Goal: Obtain resource: Download file/media

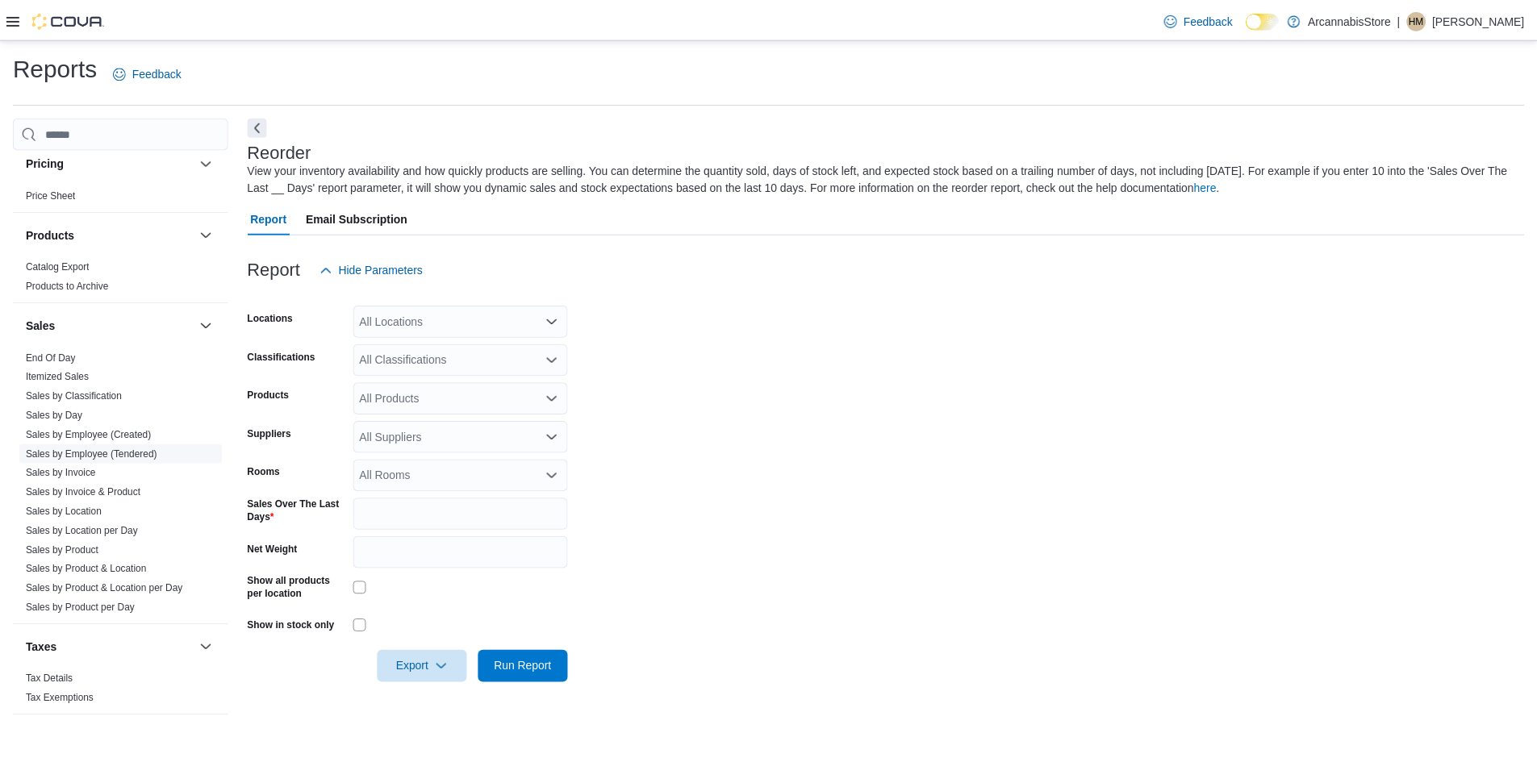
scroll to position [984, 0]
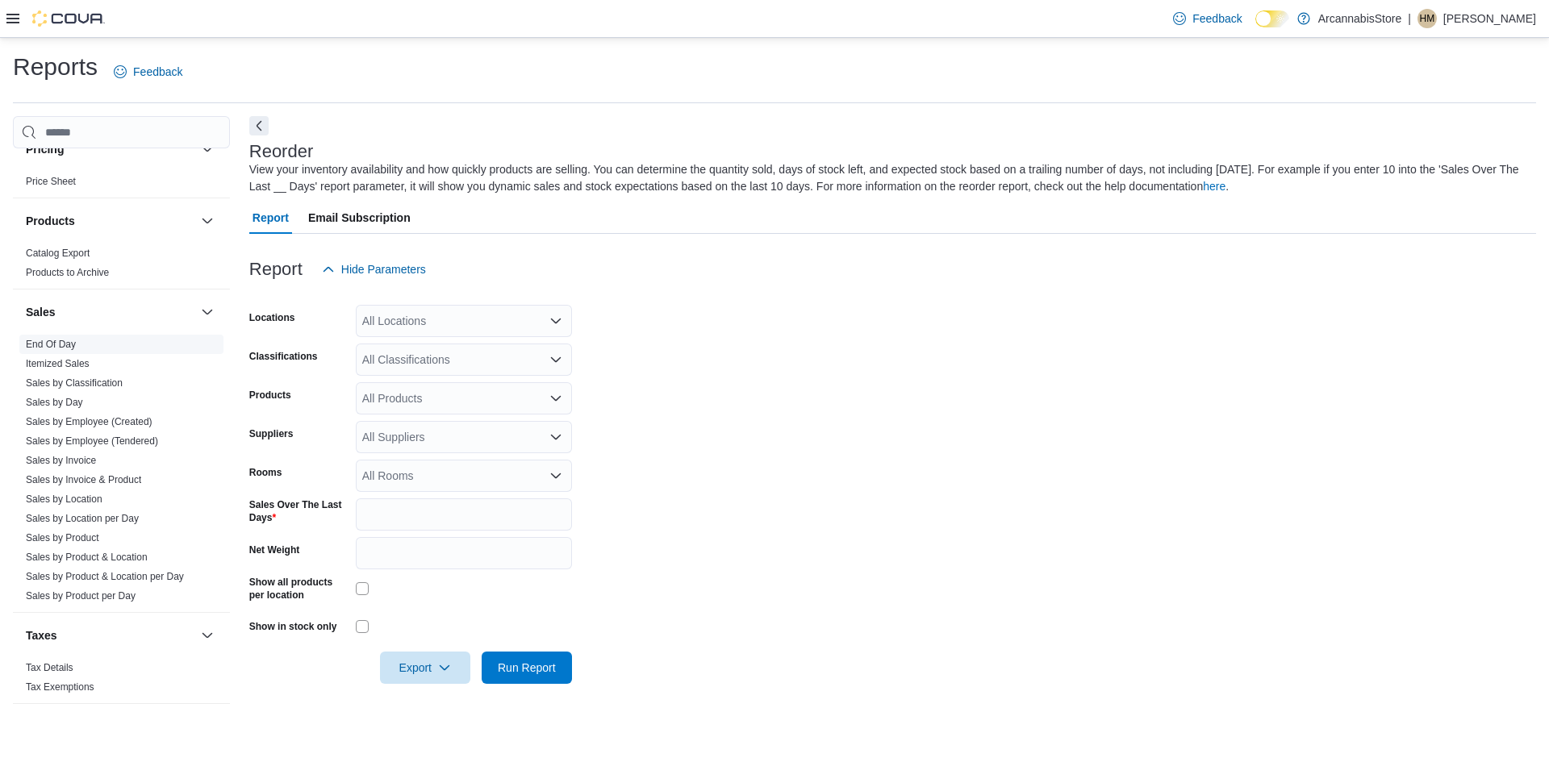
click at [65, 345] on link "End Of Day" at bounding box center [51, 344] width 50 height 11
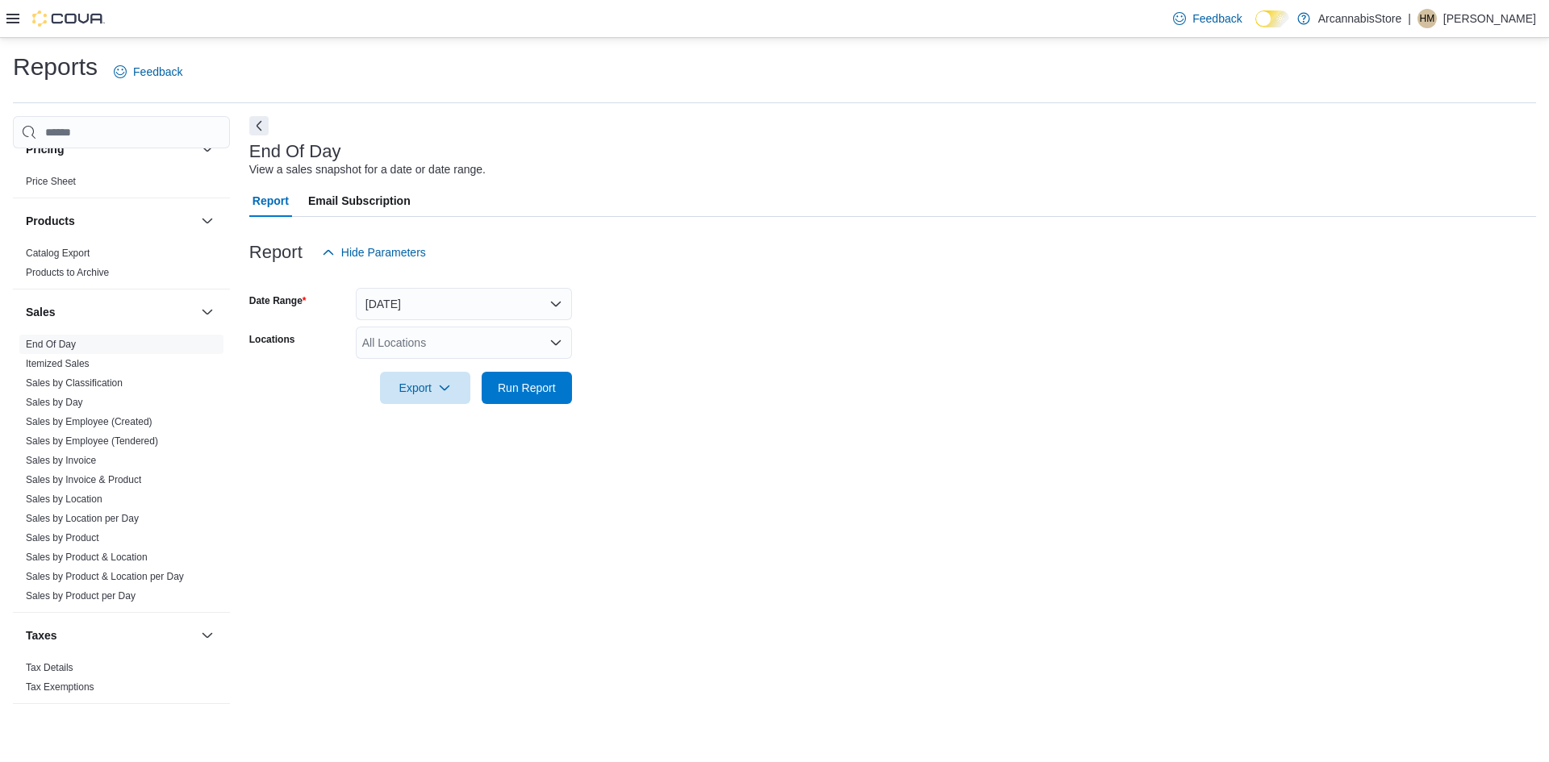
click at [414, 333] on div "All Locations" at bounding box center [464, 343] width 216 height 32
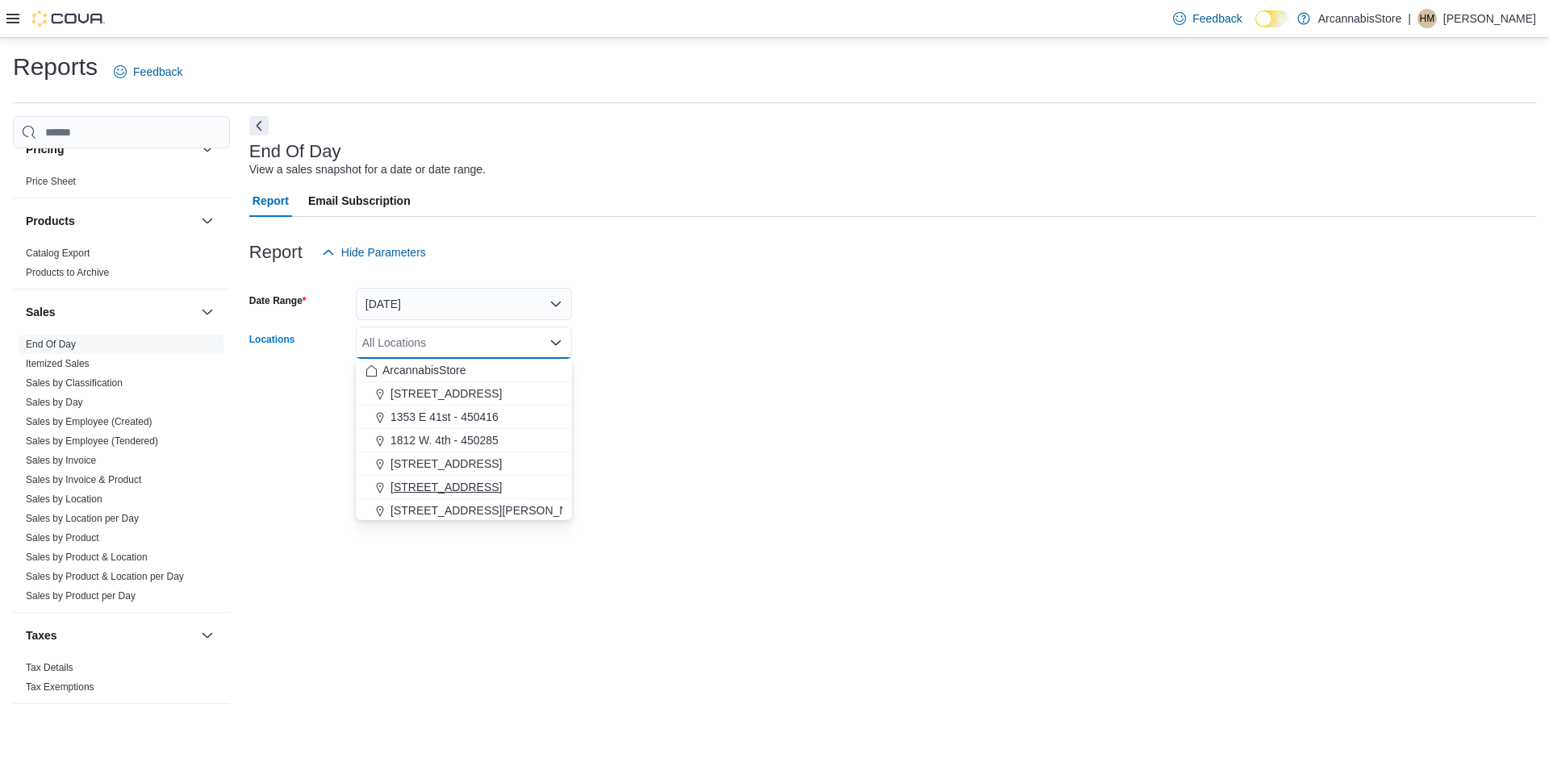
click at [462, 487] on span "[STREET_ADDRESS]" at bounding box center [446, 487] width 111 height 16
click at [671, 523] on div "End Of Day View a sales snapshot for a date or date range. Report Email Subscri…" at bounding box center [892, 418] width 1287 height 604
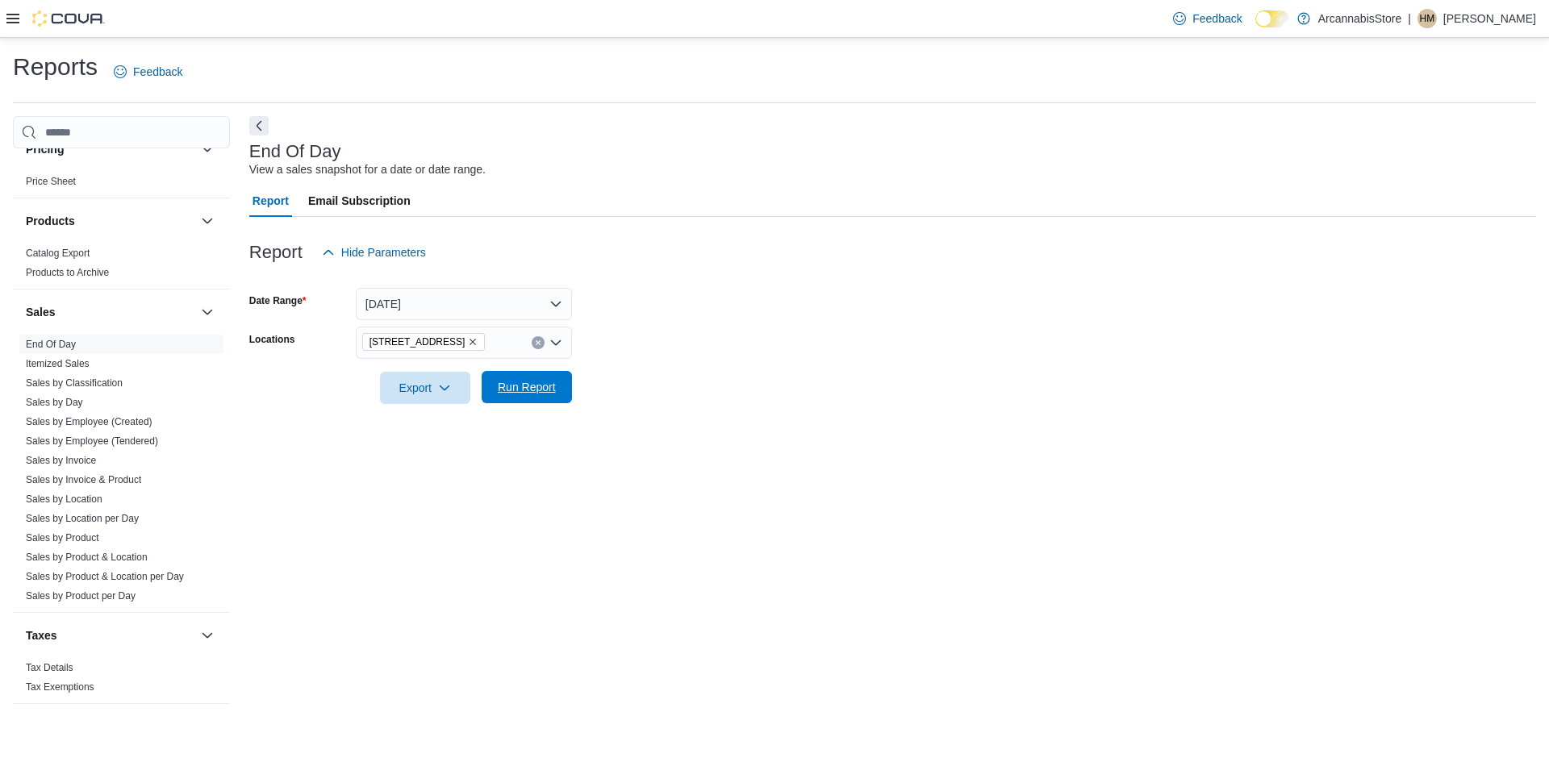
click at [544, 391] on span "Run Report" at bounding box center [527, 387] width 58 height 16
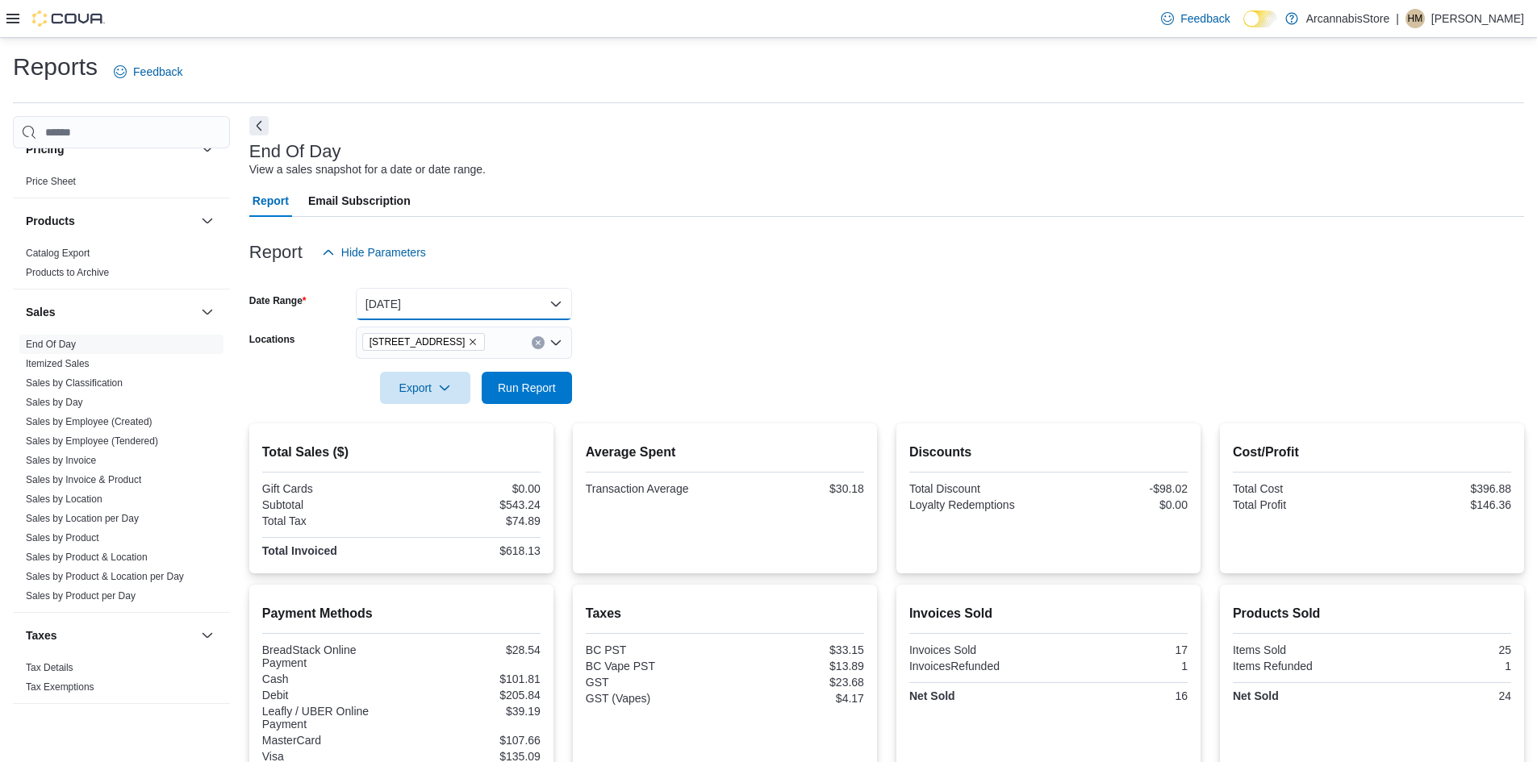
click at [400, 301] on button "[DATE]" at bounding box center [464, 304] width 216 height 32
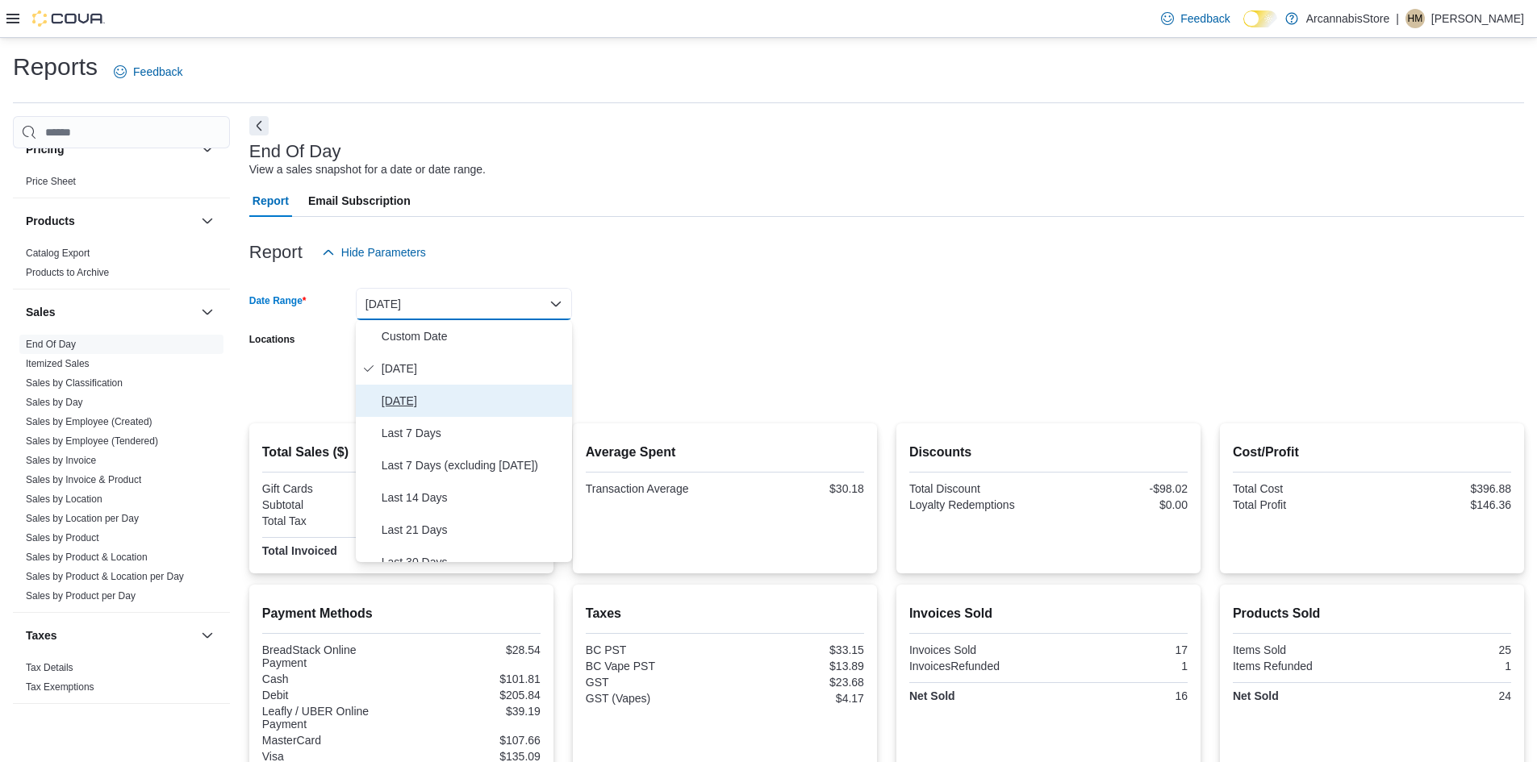
click at [420, 410] on span "[DATE]" at bounding box center [474, 400] width 184 height 19
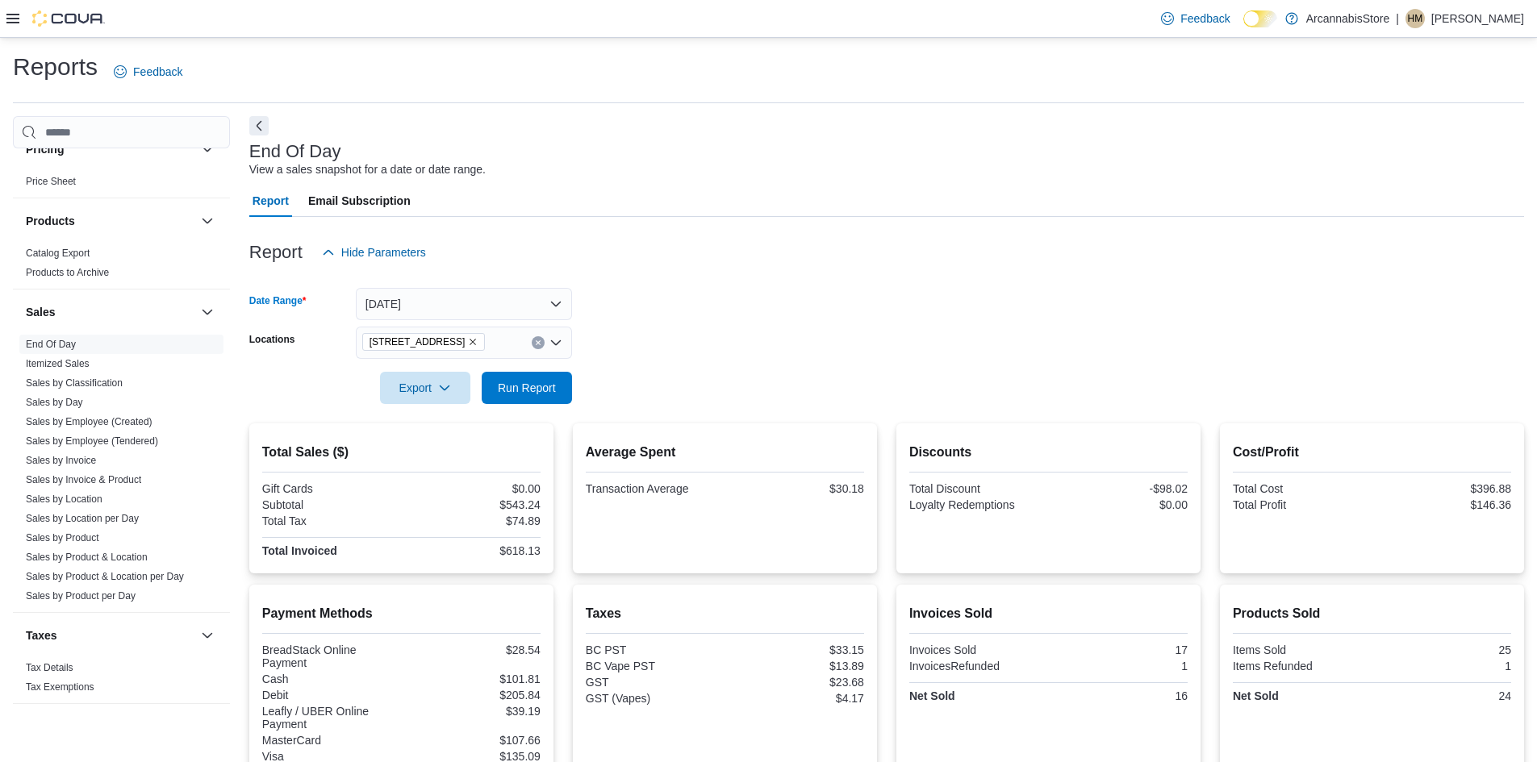
click at [486, 340] on span "[STREET_ADDRESS]" at bounding box center [423, 342] width 123 height 18
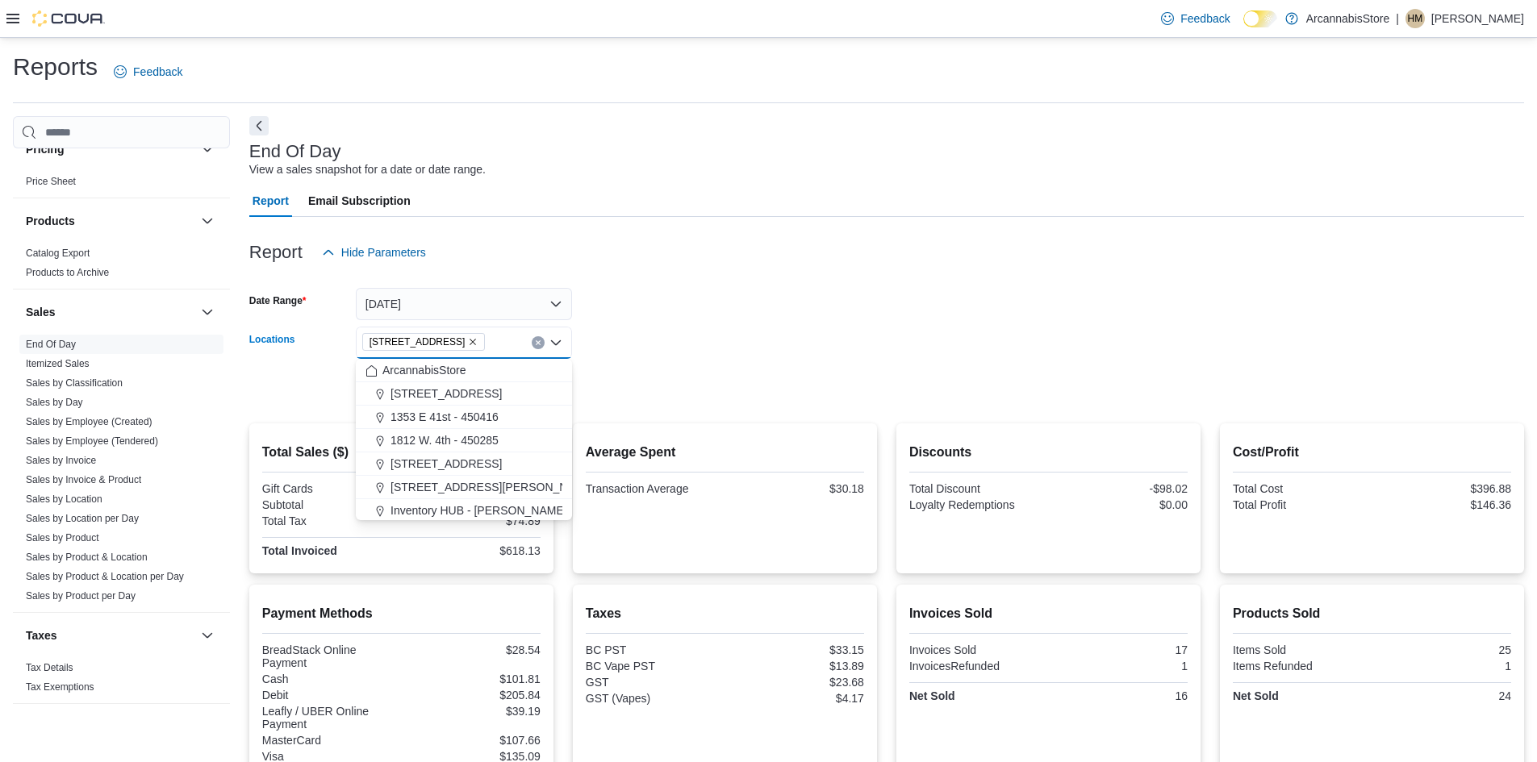
click at [478, 342] on icon "Remove 2267 Kingsway - 450548 from selection in this group" at bounding box center [473, 342] width 10 height 10
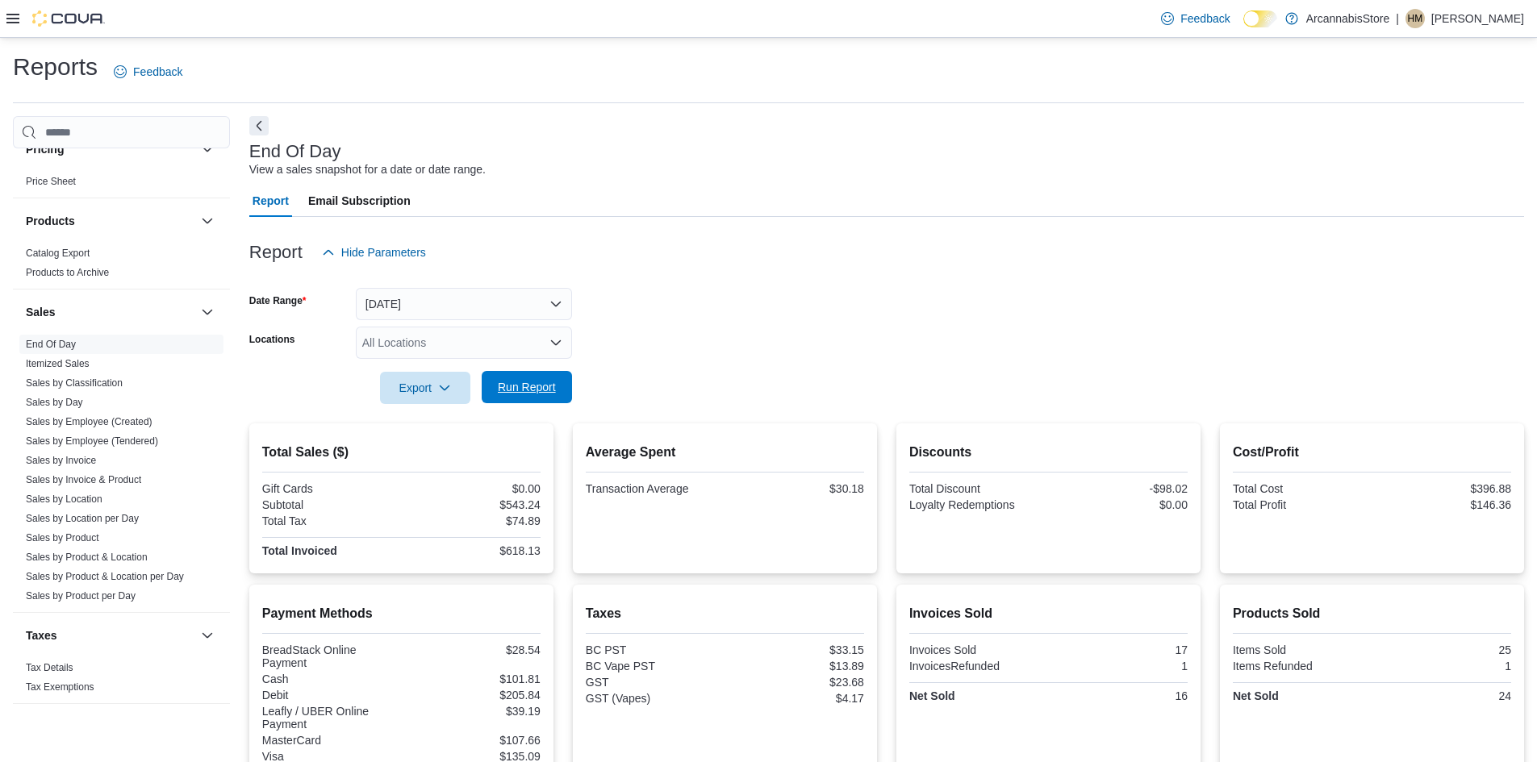
drag, startPoint x: 701, startPoint y: 385, endPoint x: 570, endPoint y: 394, distance: 131.8
click at [701, 386] on form "Date Range [DATE] Locations All Locations Export Run Report" at bounding box center [886, 337] width 1275 height 136
click at [512, 385] on span "Run Report" at bounding box center [527, 387] width 58 height 16
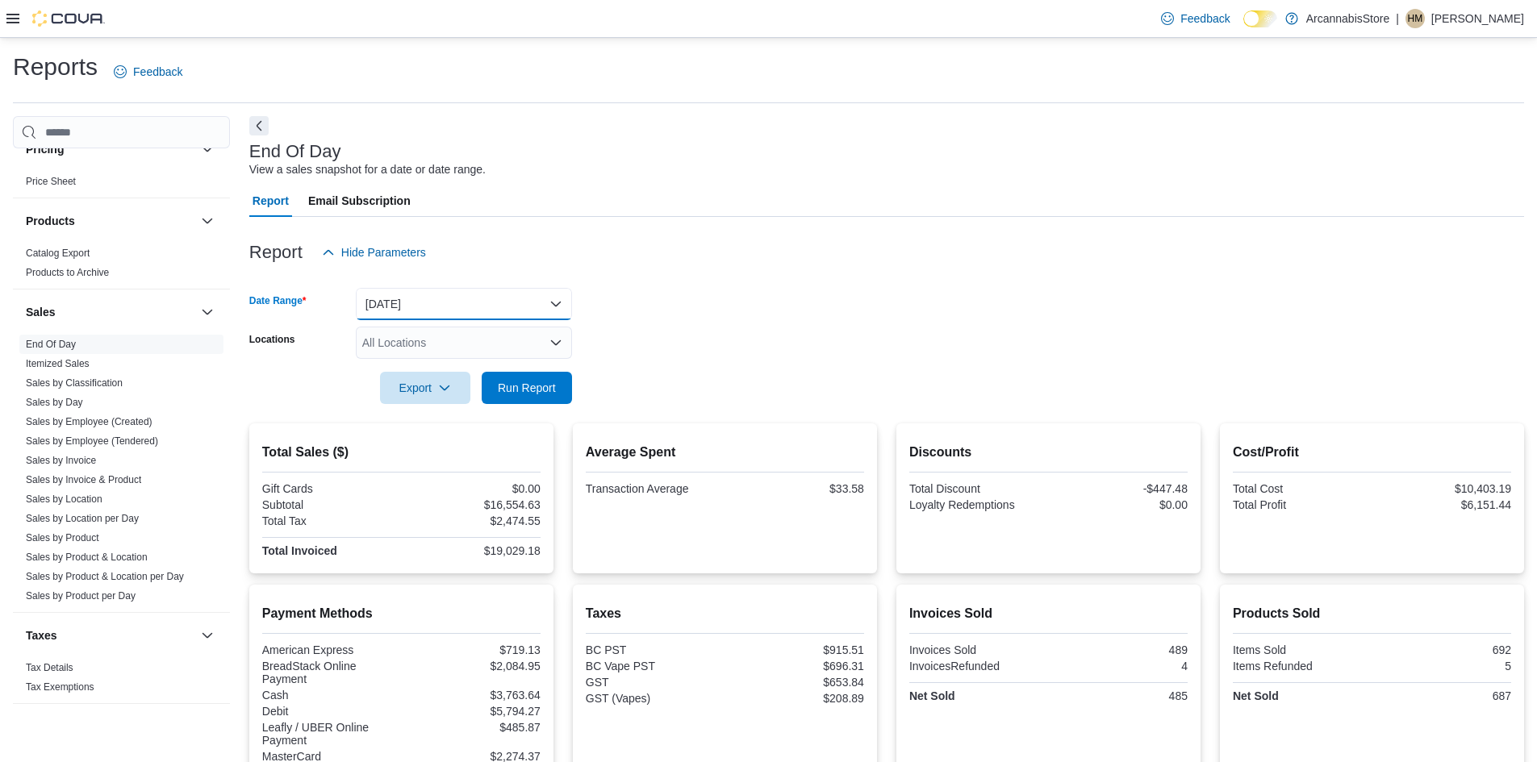
click at [429, 302] on button "[DATE]" at bounding box center [464, 304] width 216 height 32
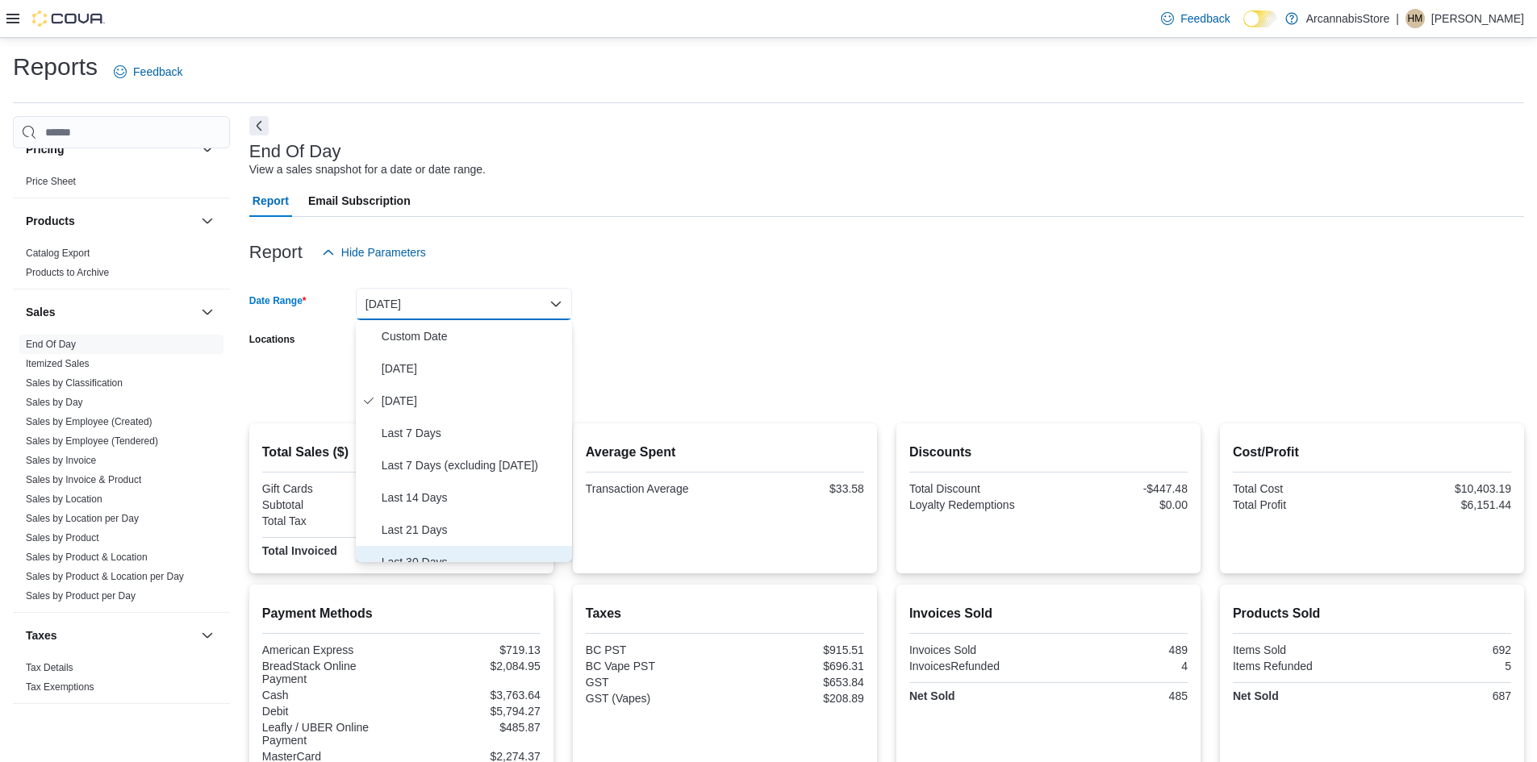
click at [427, 553] on span "Last 30 Days" at bounding box center [474, 562] width 184 height 19
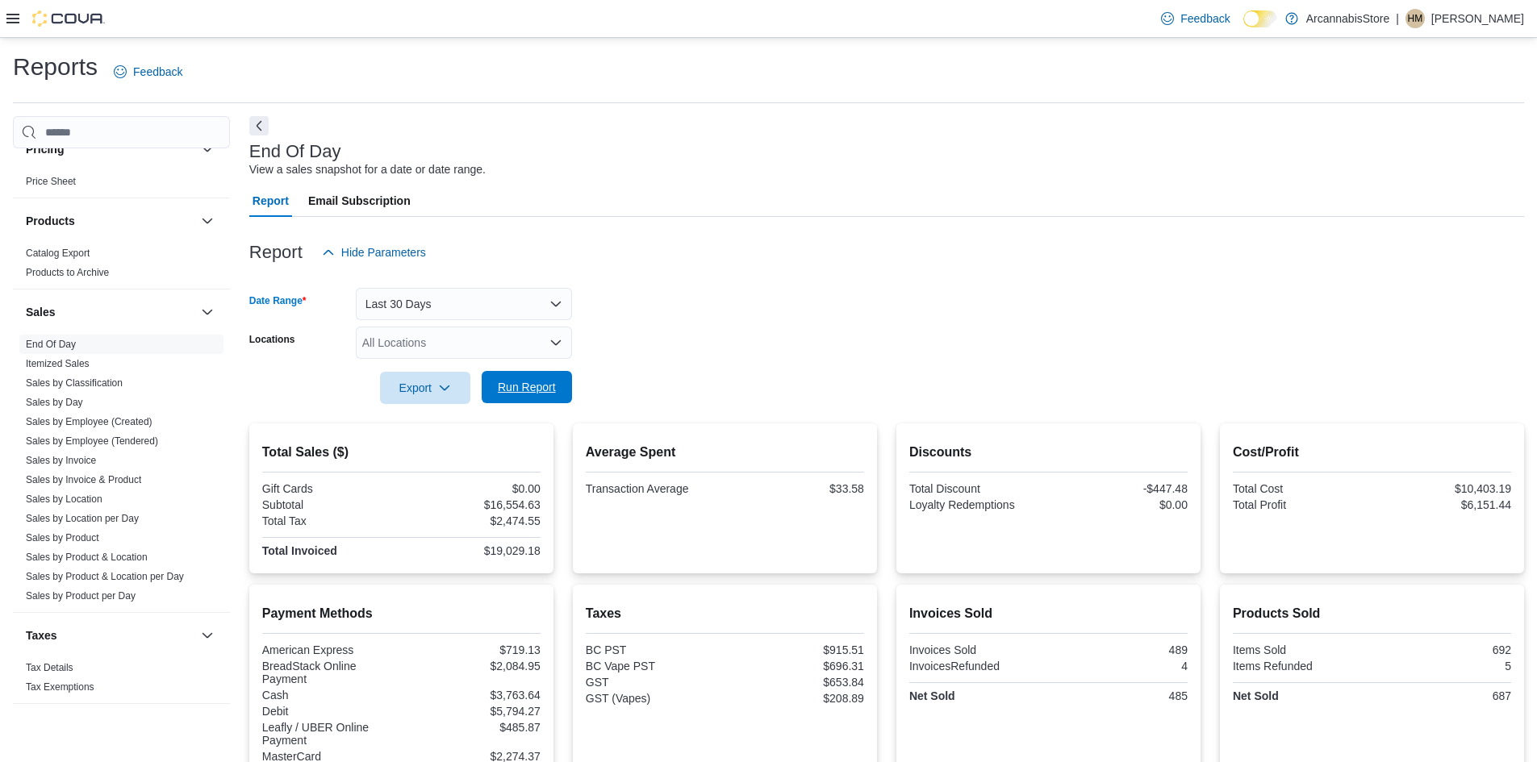
click at [544, 380] on span "Run Report" at bounding box center [526, 387] width 71 height 32
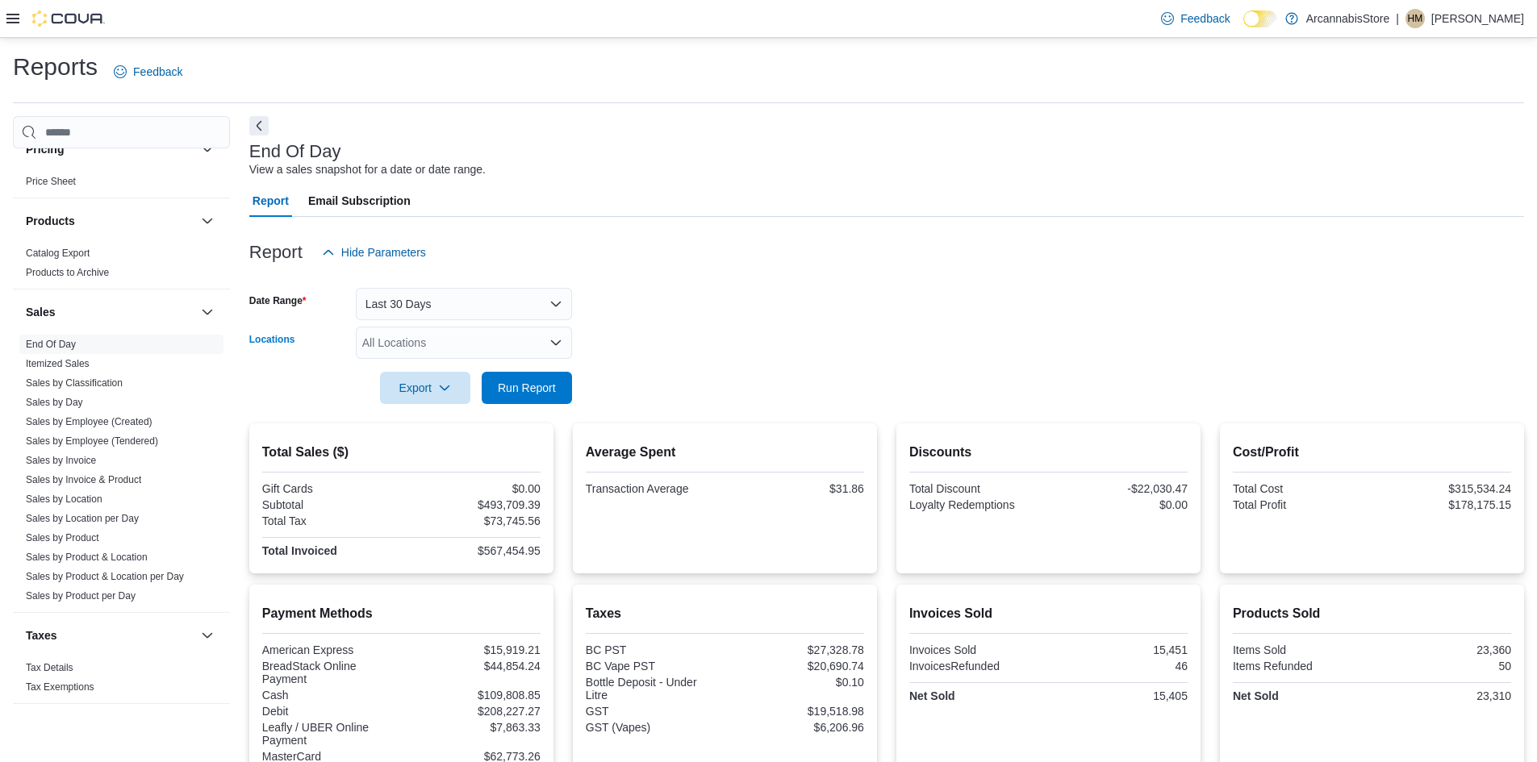
click at [437, 338] on div "All Locations" at bounding box center [464, 343] width 216 height 32
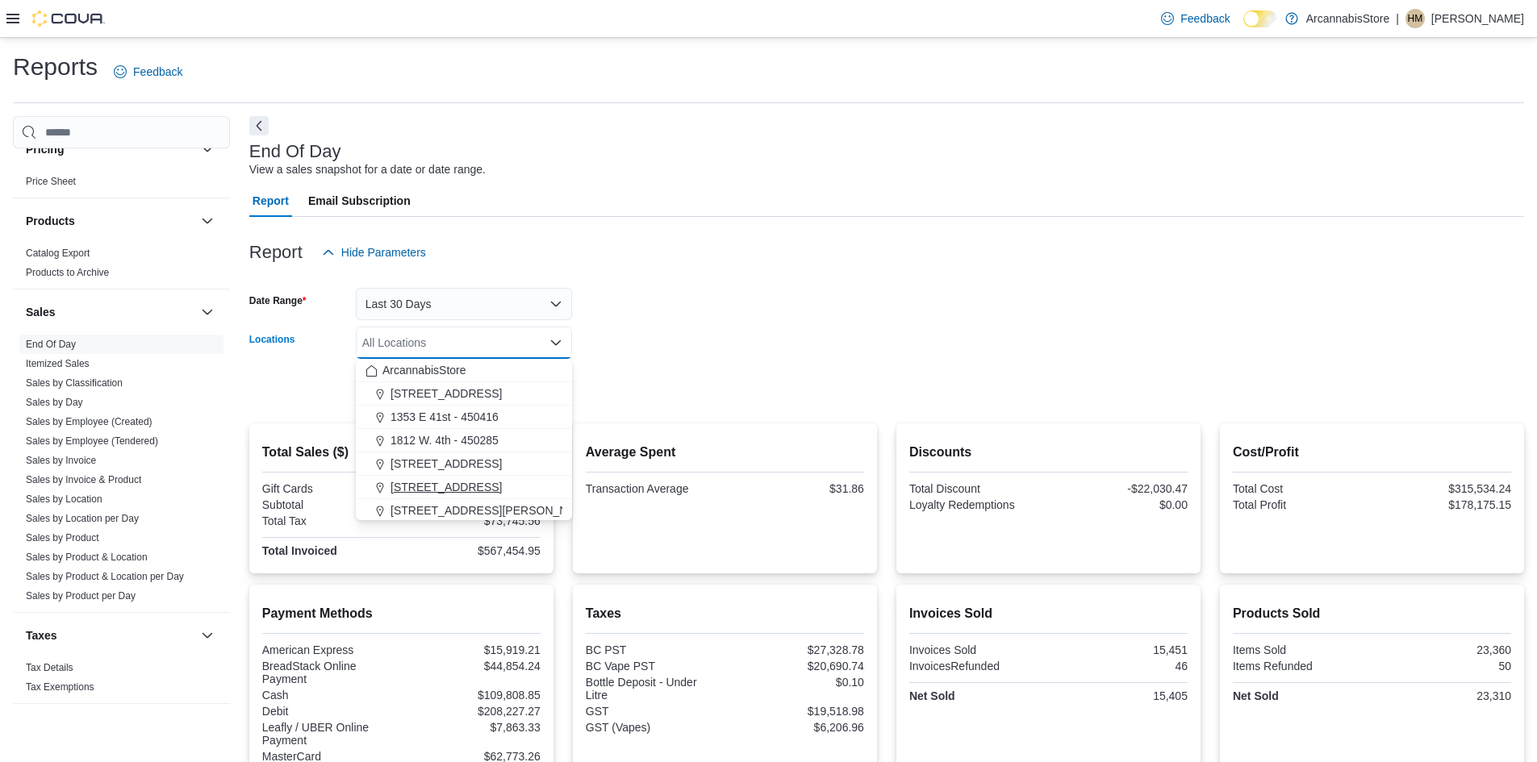
click at [411, 494] on span "[STREET_ADDRESS]" at bounding box center [446, 487] width 111 height 16
click at [605, 378] on form "Date Range Last 30 Days Locations [STREET_ADDRESS] Combo box. Selected. [STREET…" at bounding box center [886, 337] width 1275 height 136
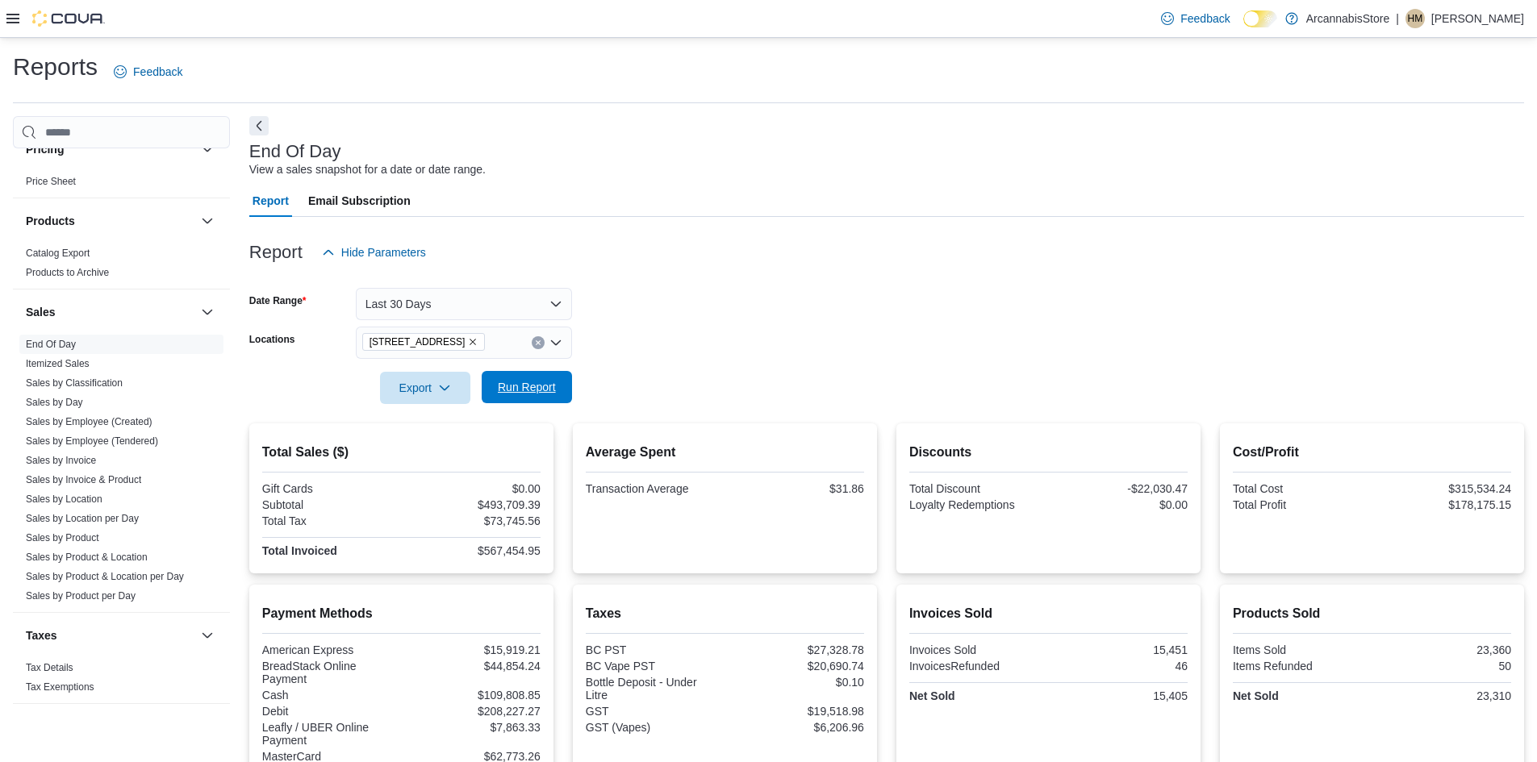
click at [514, 397] on span "Run Report" at bounding box center [526, 387] width 71 height 32
click at [486, 311] on button "Last 30 Days" at bounding box center [464, 304] width 216 height 32
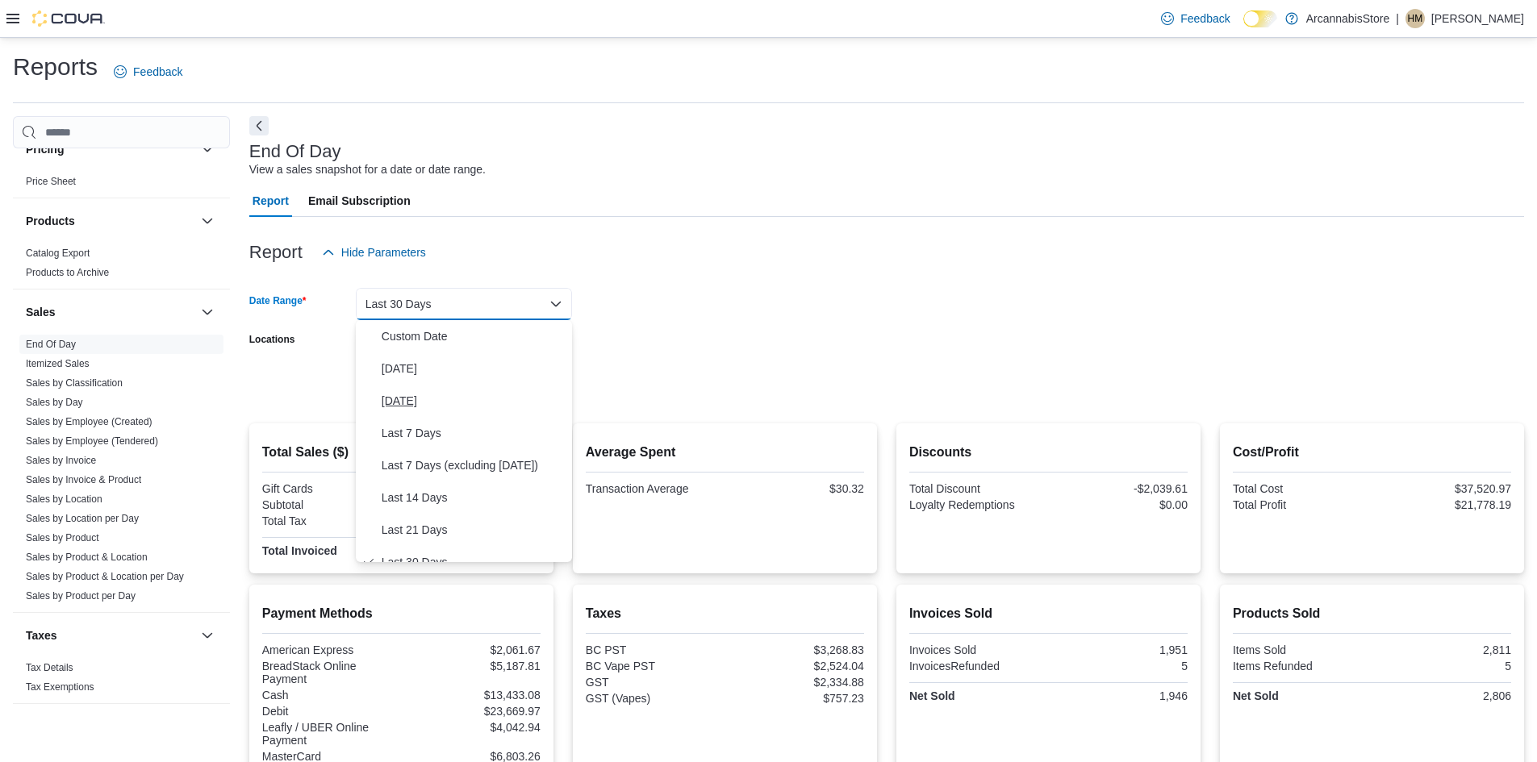
scroll to position [16, 0]
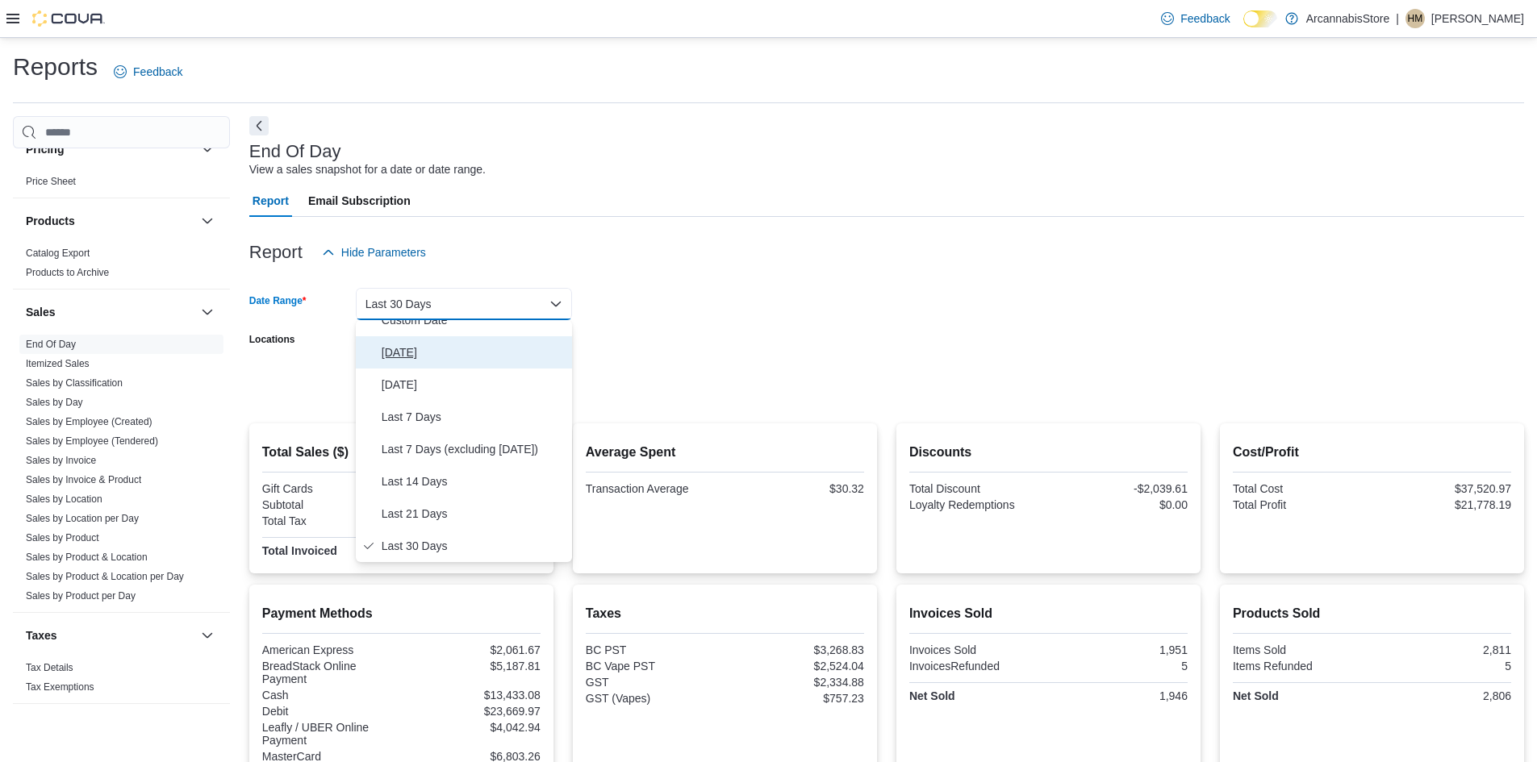
click at [409, 352] on span "[DATE]" at bounding box center [474, 352] width 184 height 19
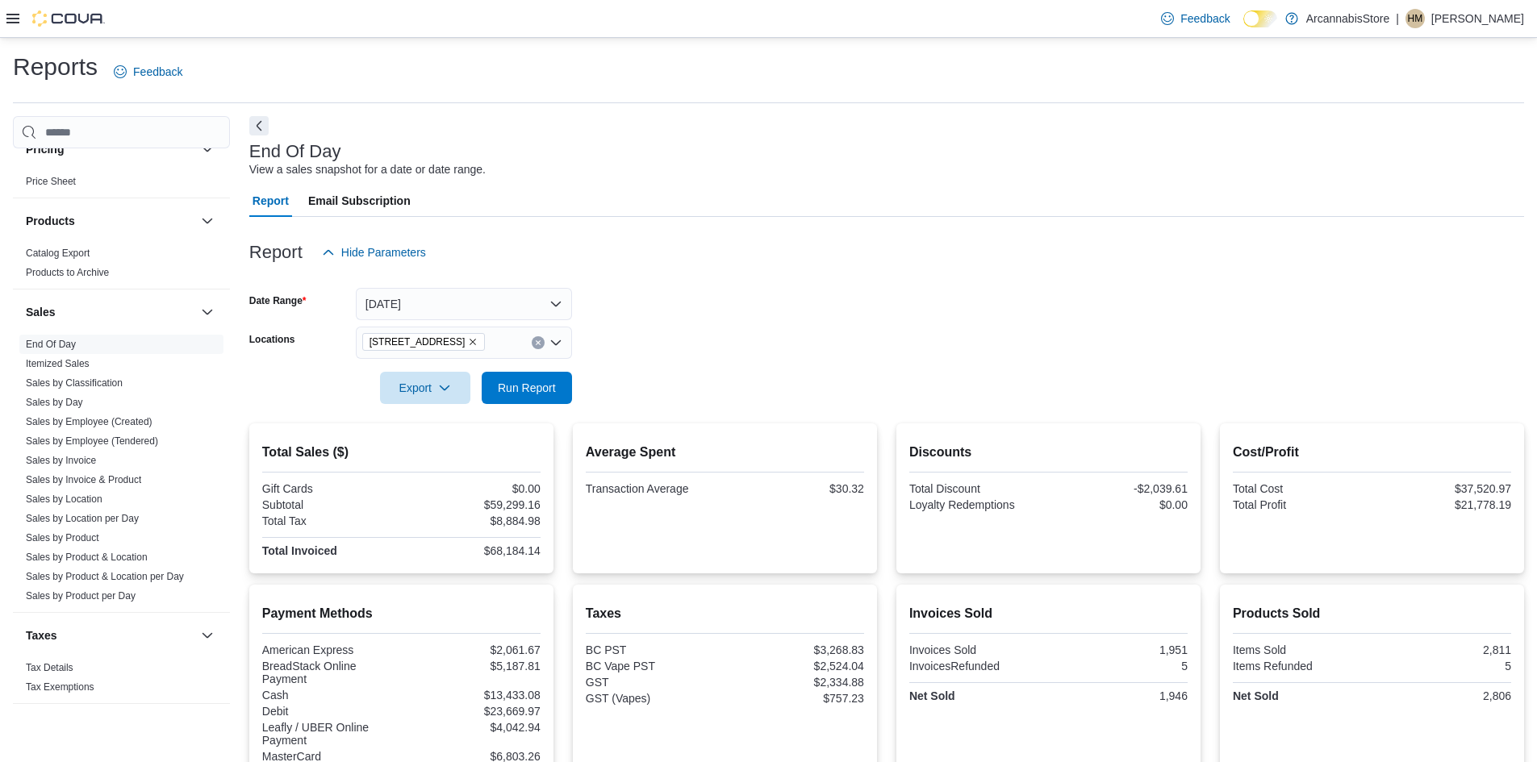
click at [755, 308] on form "Date Range [DATE] Locations [STREET_ADDRESS] Export Run Report" at bounding box center [886, 337] width 1275 height 136
click at [564, 374] on button "Run Report" at bounding box center [527, 387] width 90 height 32
click at [522, 393] on span "Run Report" at bounding box center [527, 387] width 58 height 16
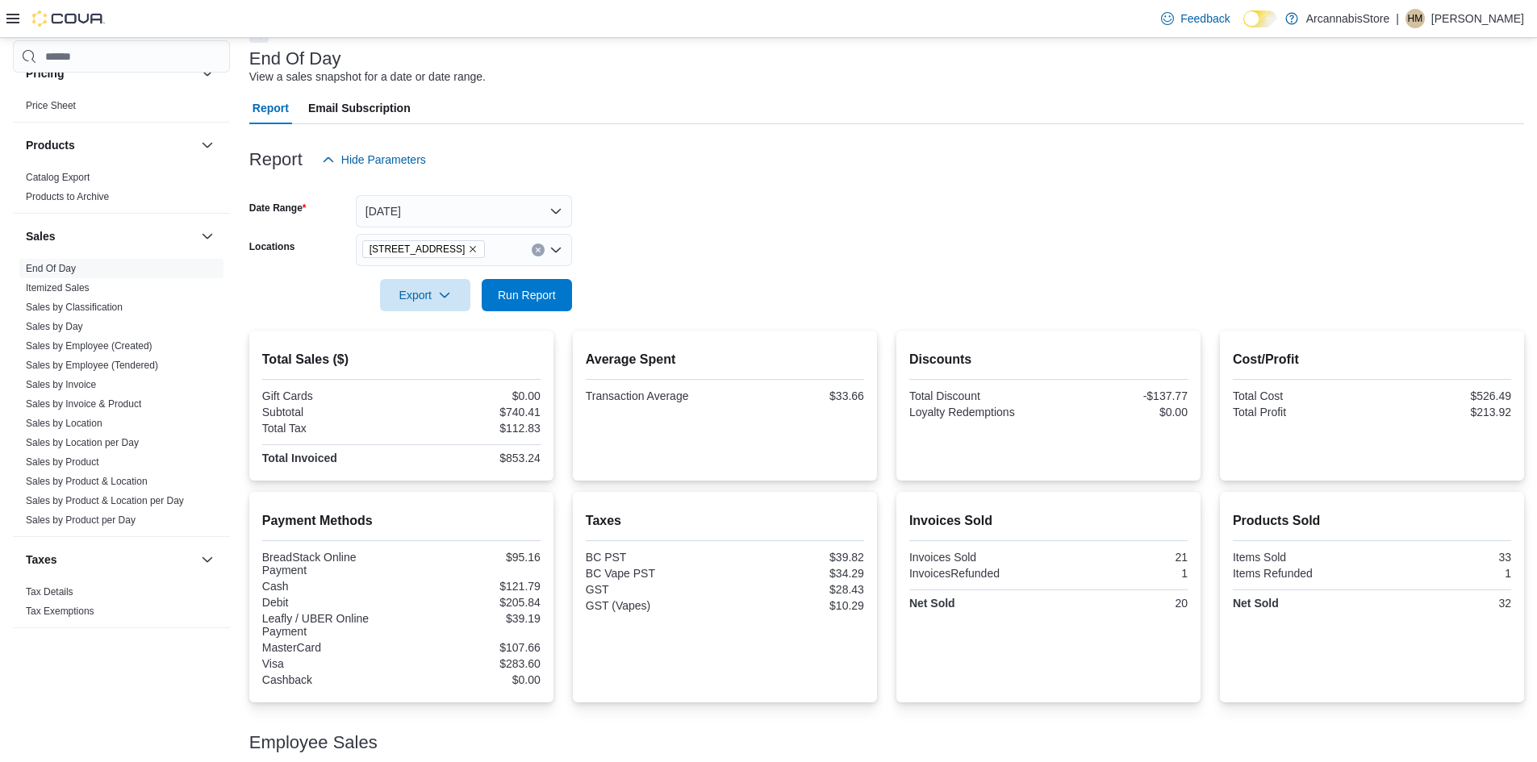
scroll to position [234, 0]
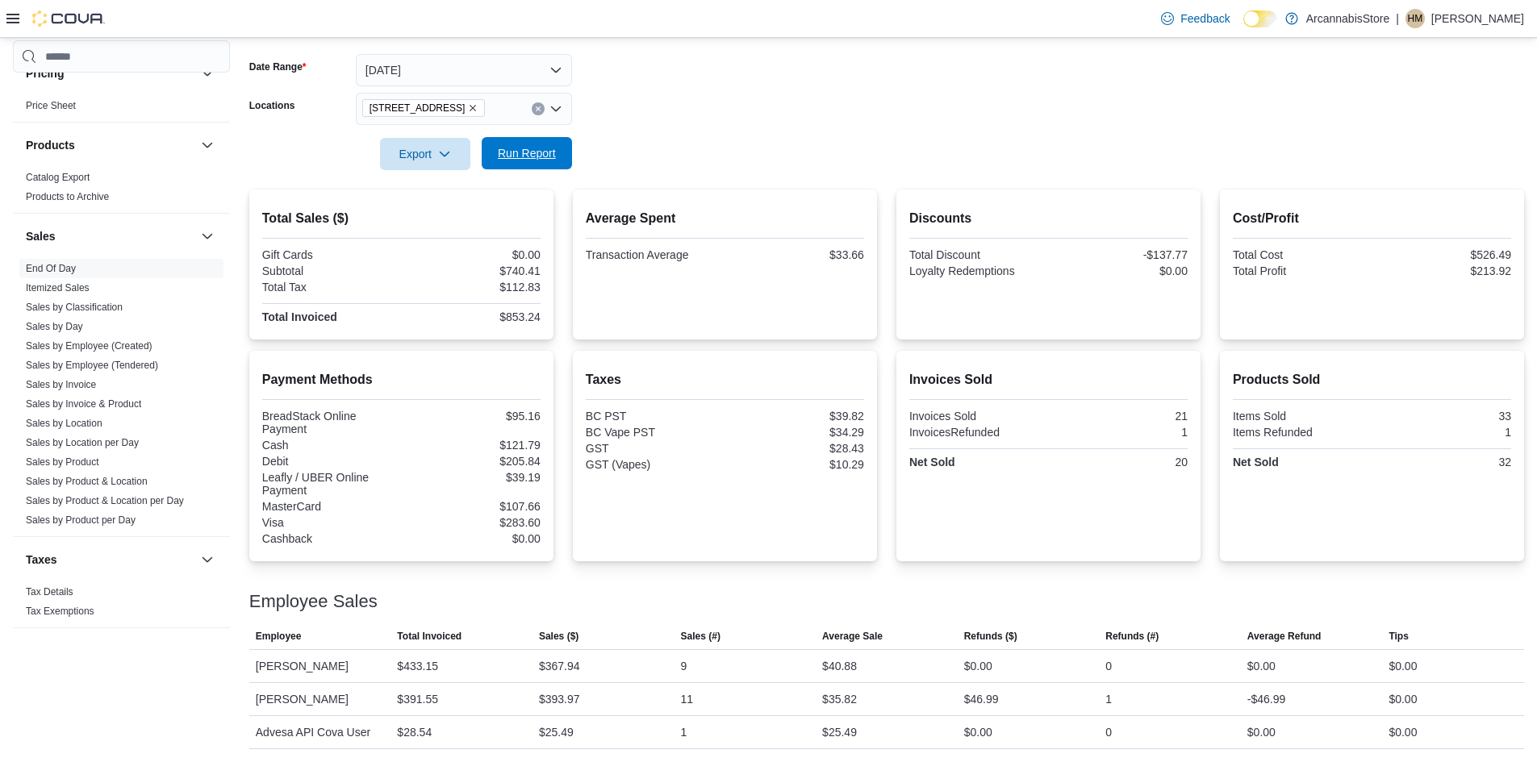
click at [549, 142] on span "Run Report" at bounding box center [526, 153] width 71 height 32
click at [548, 133] on div at bounding box center [886, 131] width 1275 height 13
drag, startPoint x: 536, startPoint y: 133, endPoint x: 531, endPoint y: 144, distance: 11.6
click at [536, 136] on div at bounding box center [886, 131] width 1275 height 13
click at [522, 158] on span "Run Report" at bounding box center [527, 153] width 58 height 16
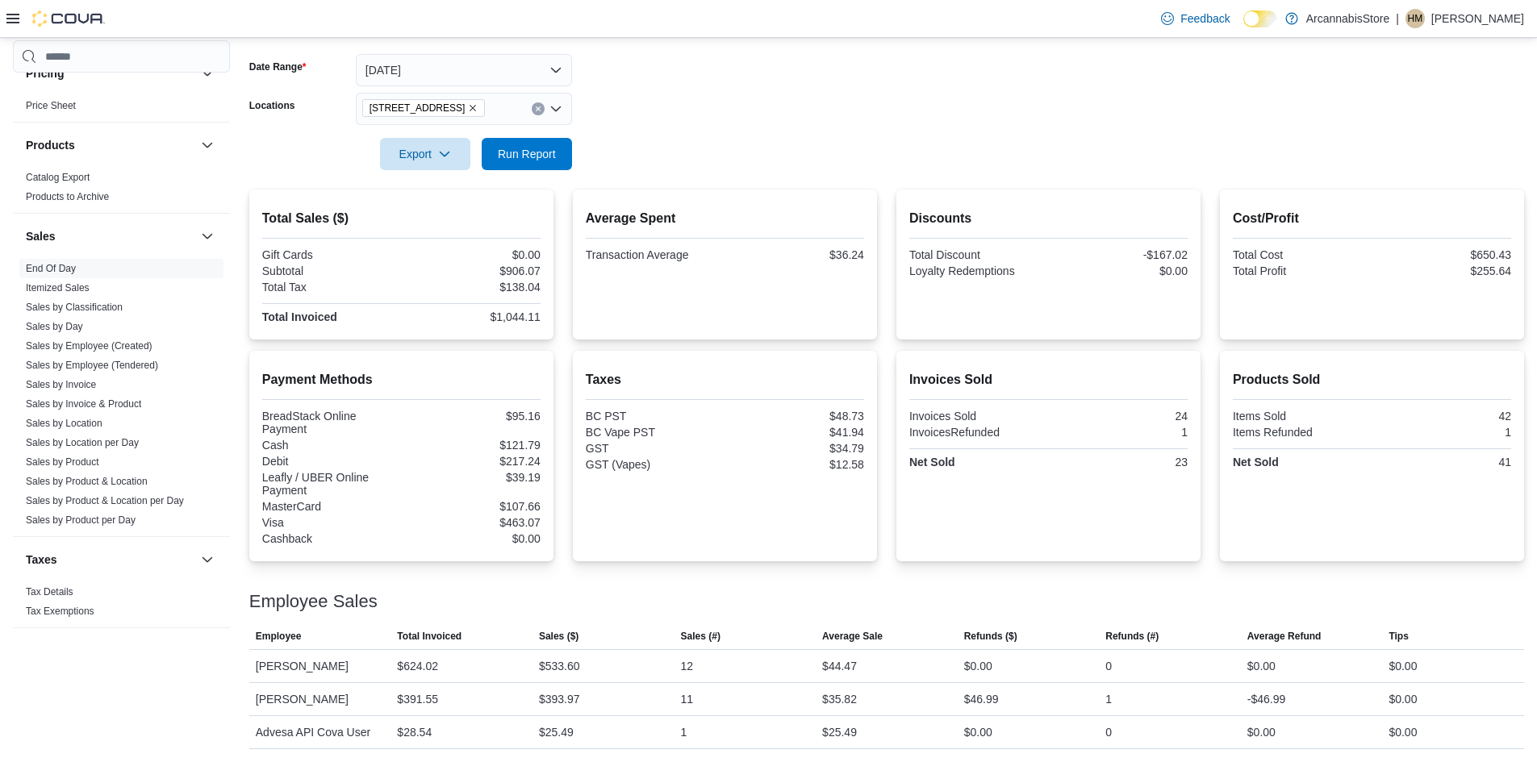
scroll to position [0, 0]
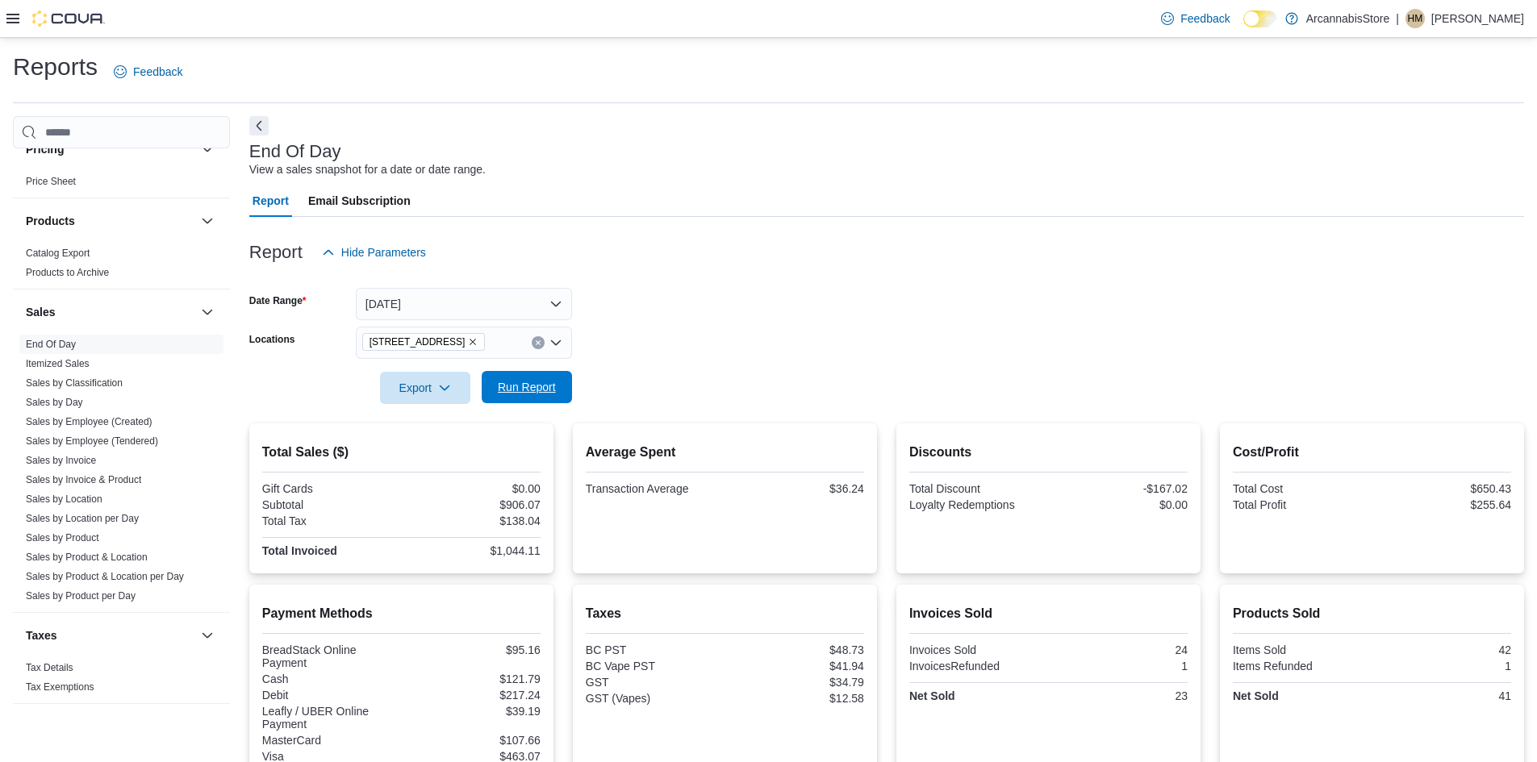
click at [529, 402] on span "Run Report" at bounding box center [526, 387] width 71 height 32
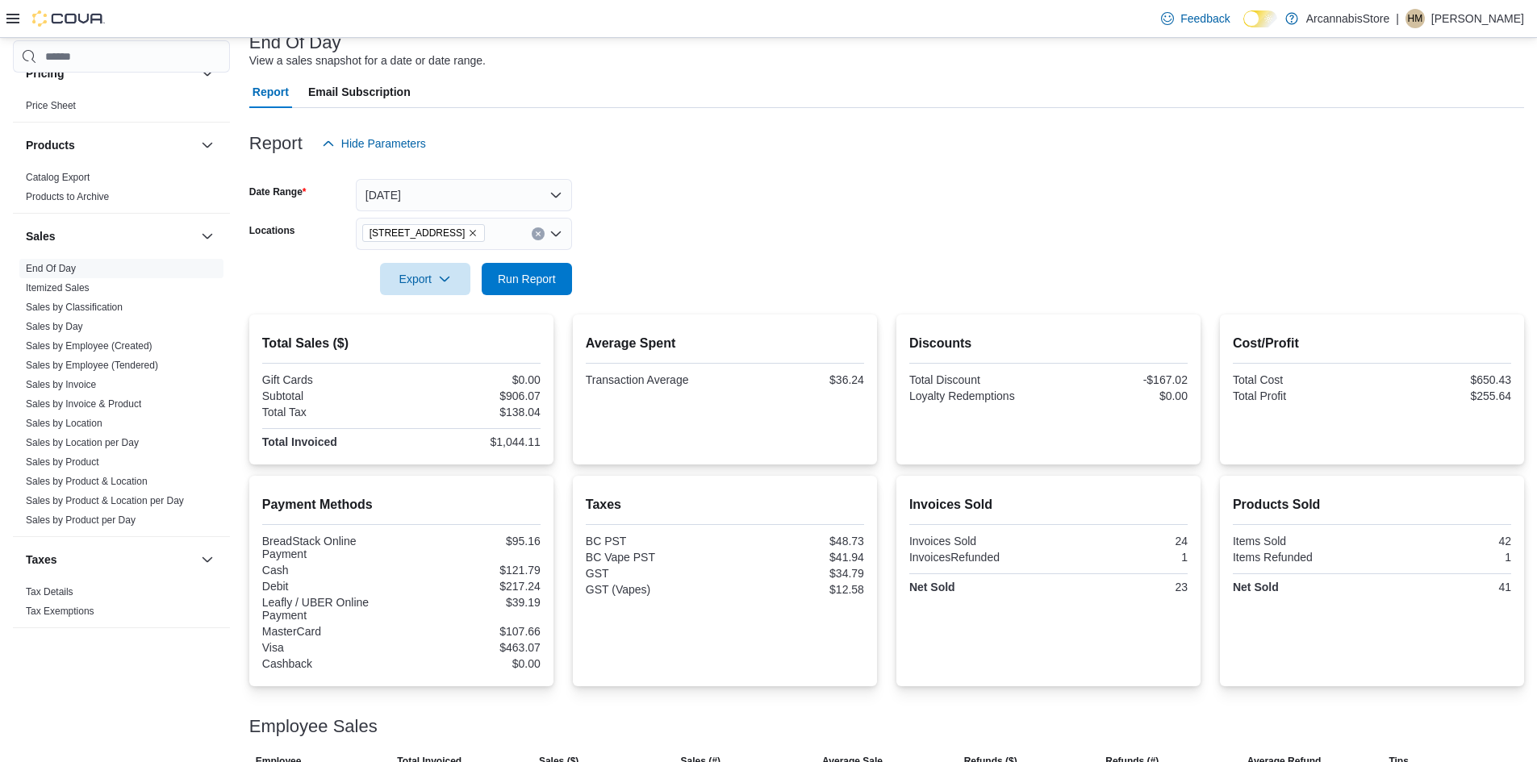
scroll to position [81, 0]
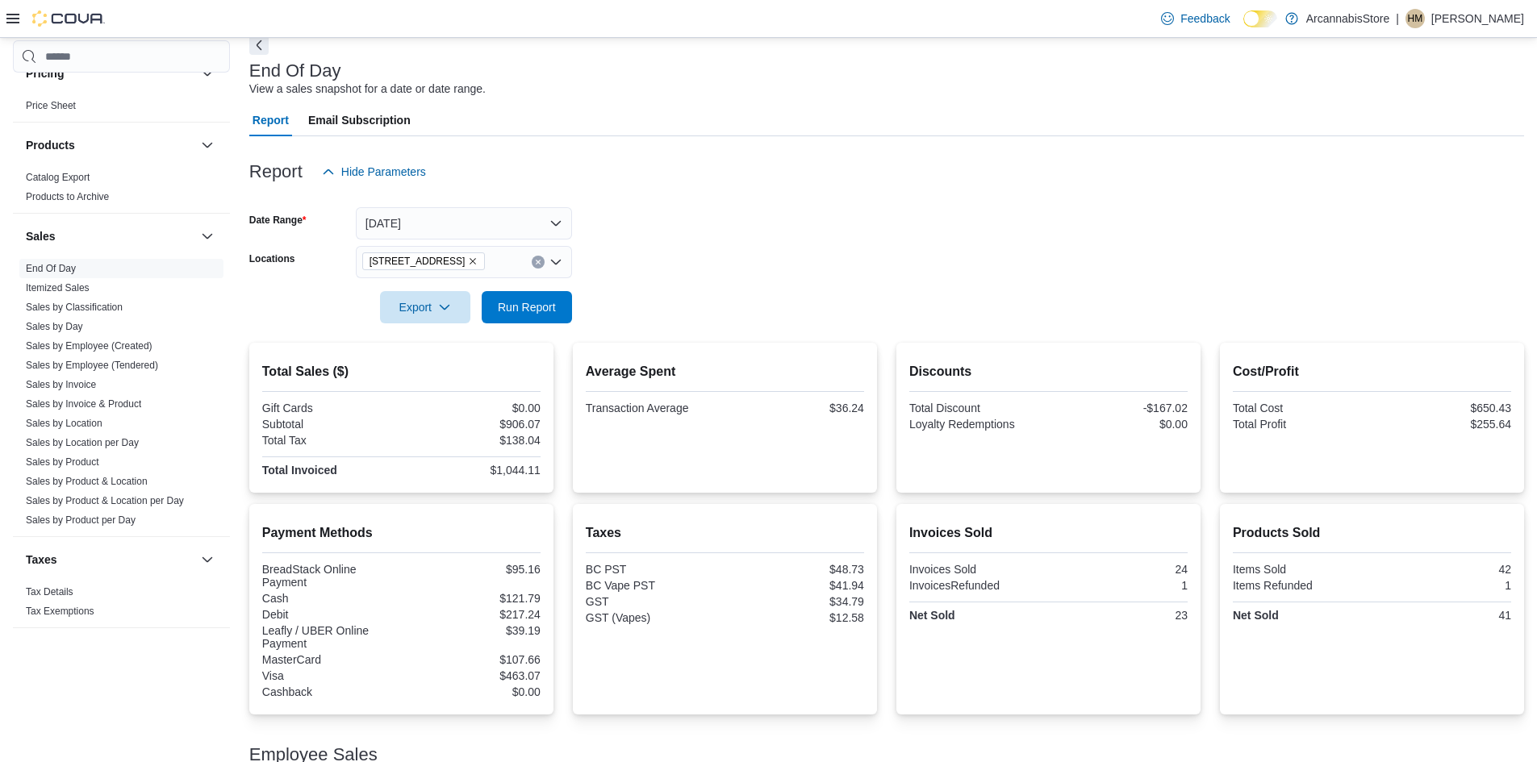
click at [550, 286] on div at bounding box center [886, 284] width 1275 height 13
click at [515, 301] on span "Run Report" at bounding box center [527, 307] width 58 height 16
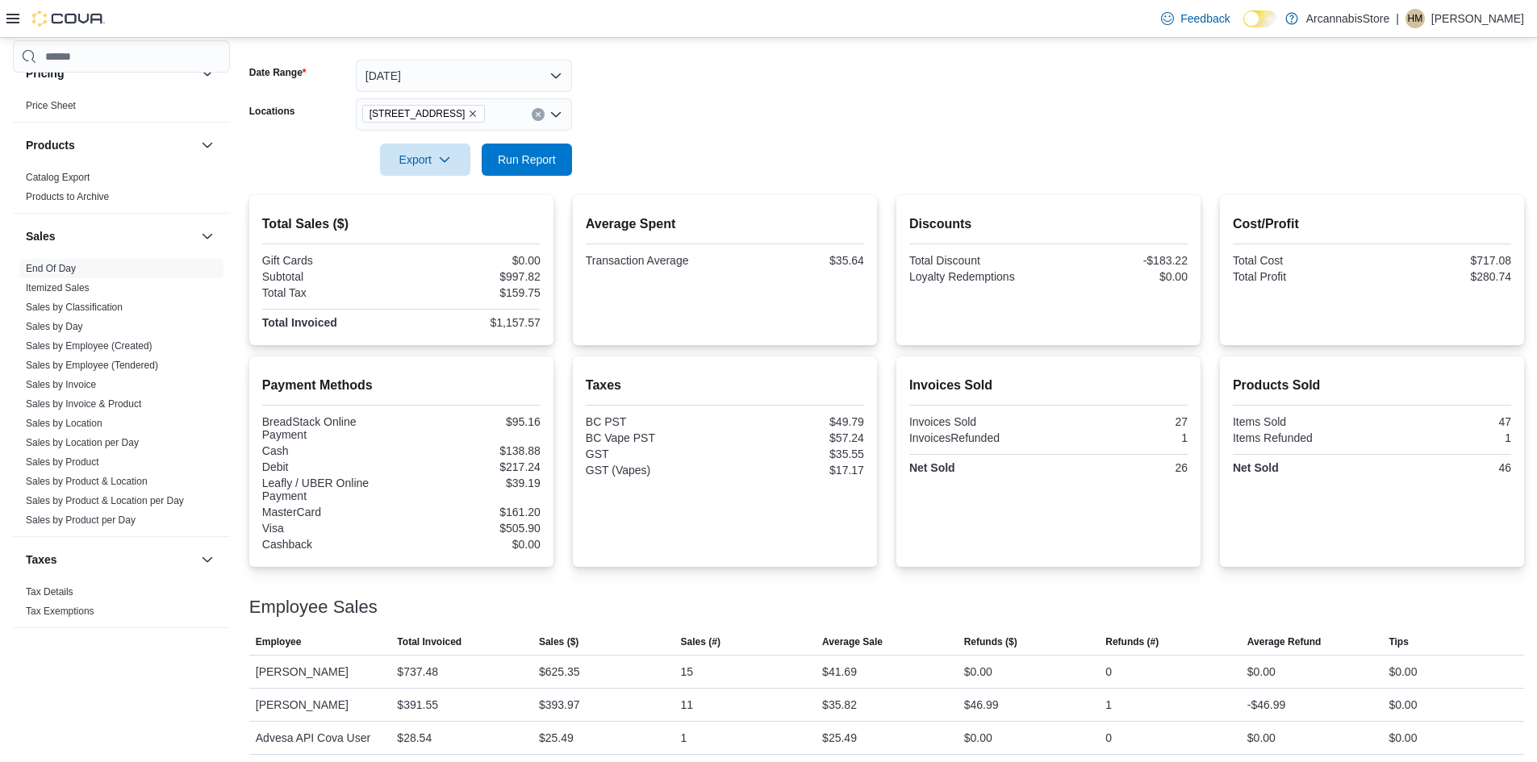
scroll to position [234, 0]
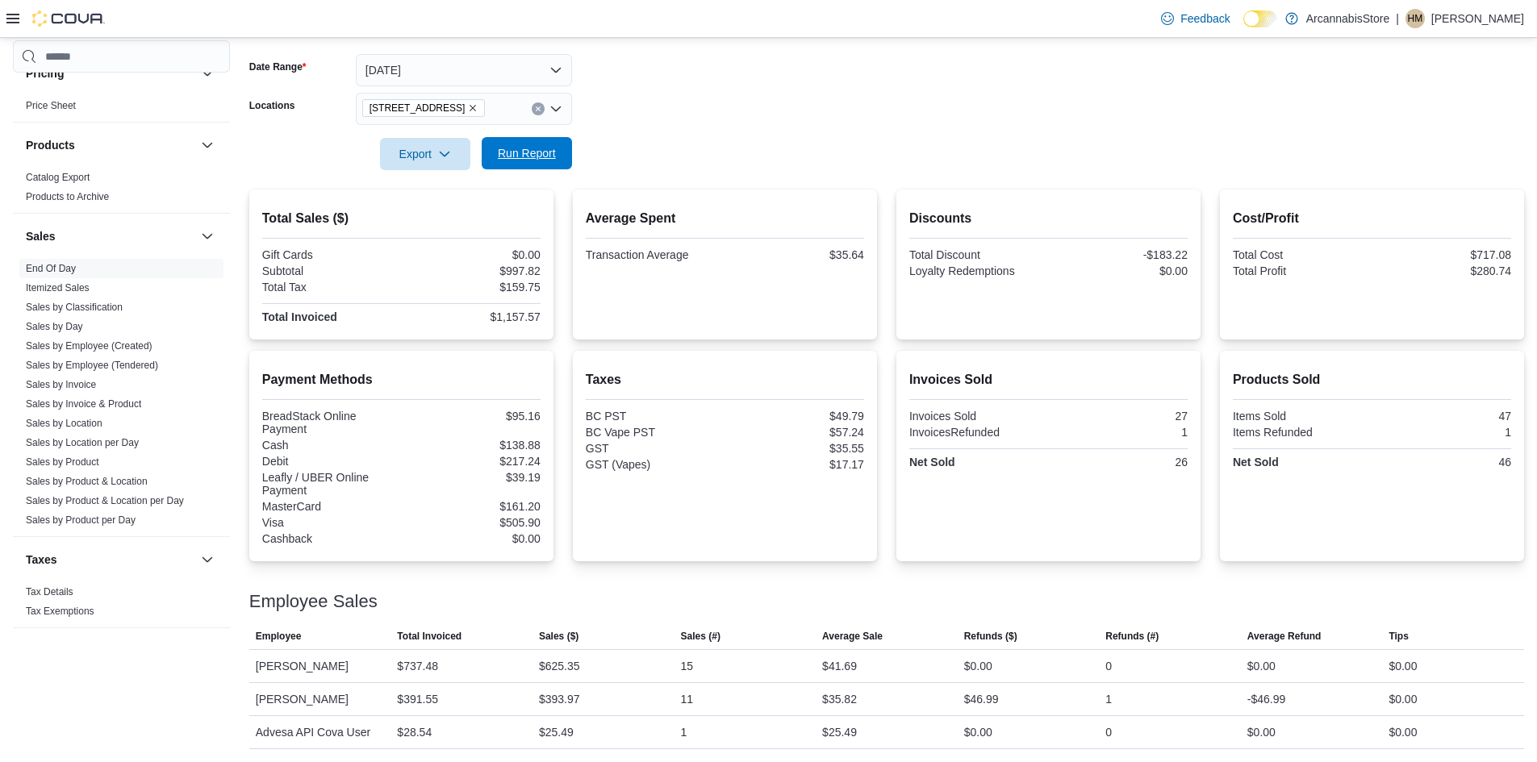
click at [516, 156] on span "Run Report" at bounding box center [527, 153] width 58 height 16
click at [515, 140] on span "Run Report" at bounding box center [526, 153] width 71 height 32
click at [487, 136] on div at bounding box center [886, 131] width 1275 height 13
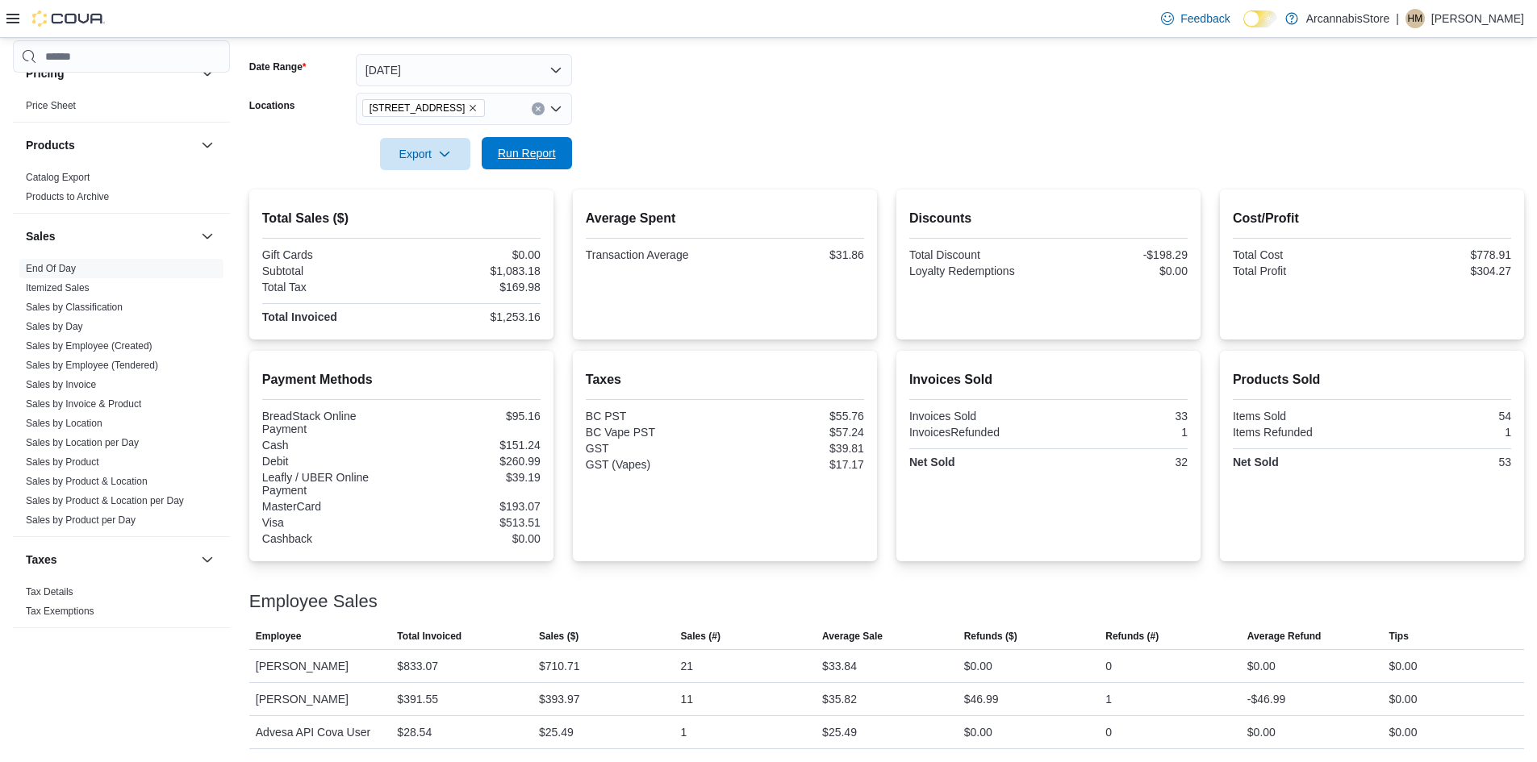
click at [490, 141] on button "Run Report" at bounding box center [527, 153] width 90 height 32
click at [522, 148] on span "Run Report" at bounding box center [527, 153] width 58 height 16
click at [522, 146] on span "Run Report" at bounding box center [526, 153] width 71 height 32
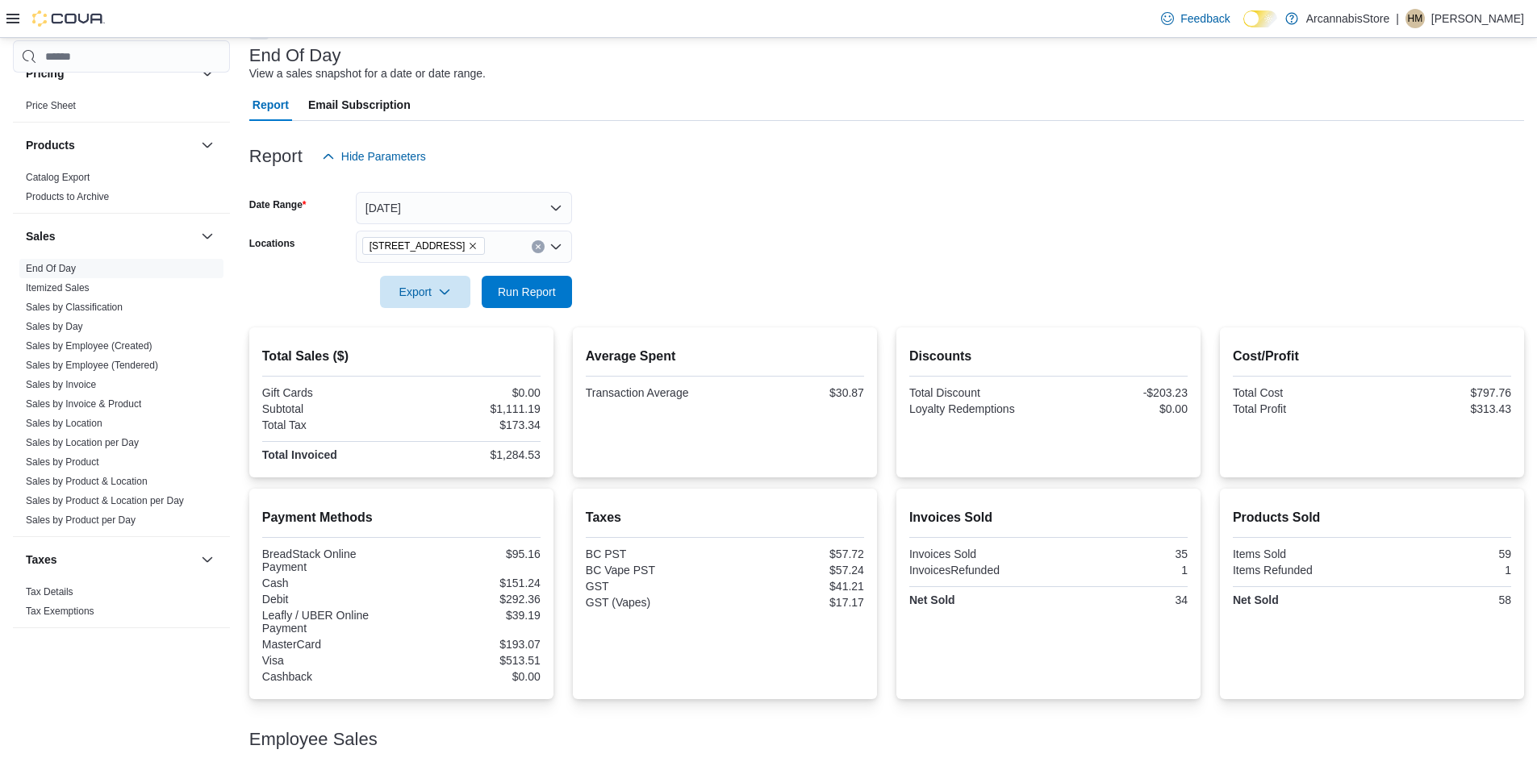
scroll to position [0, 0]
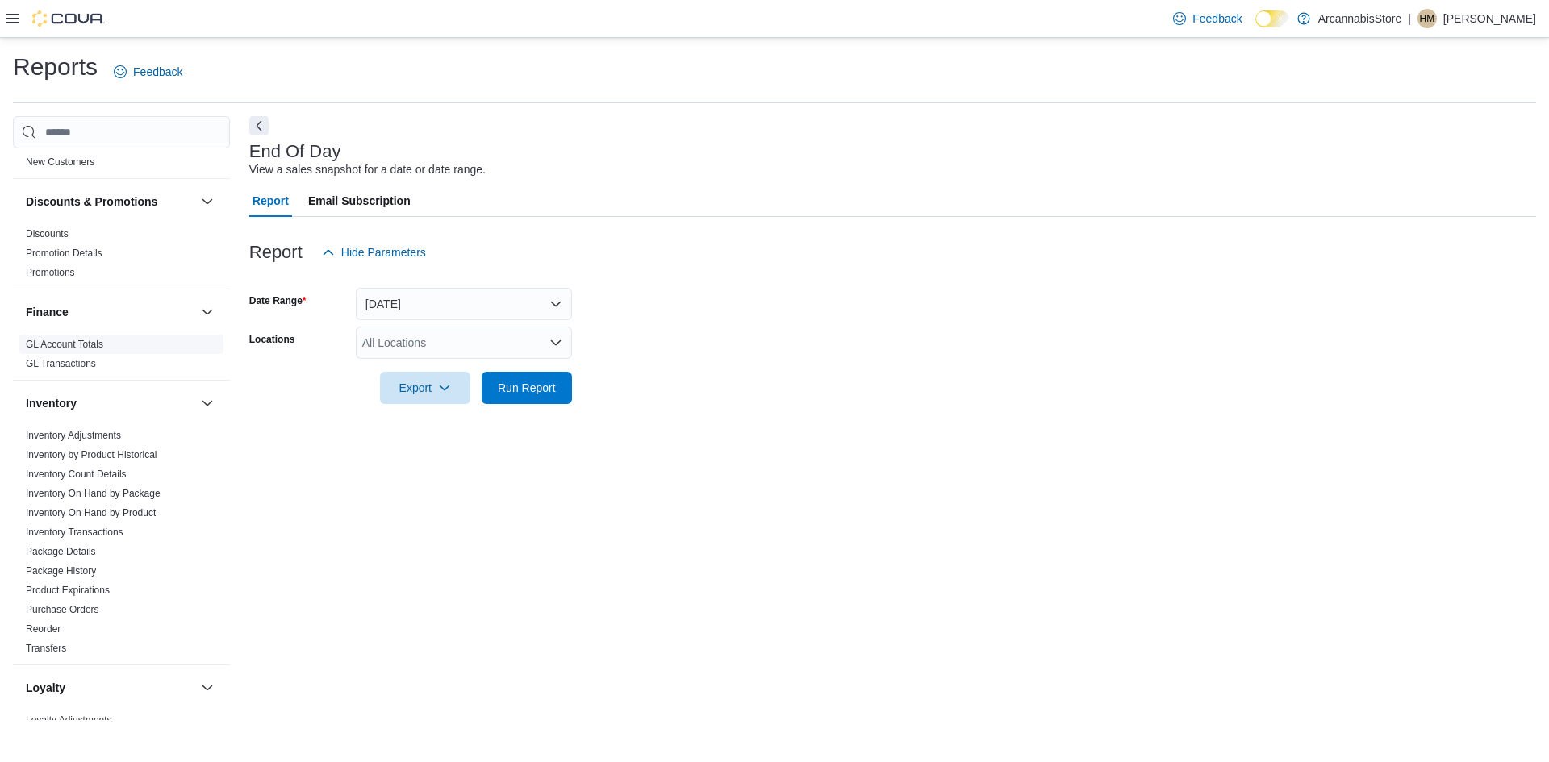
scroll to position [242, 0]
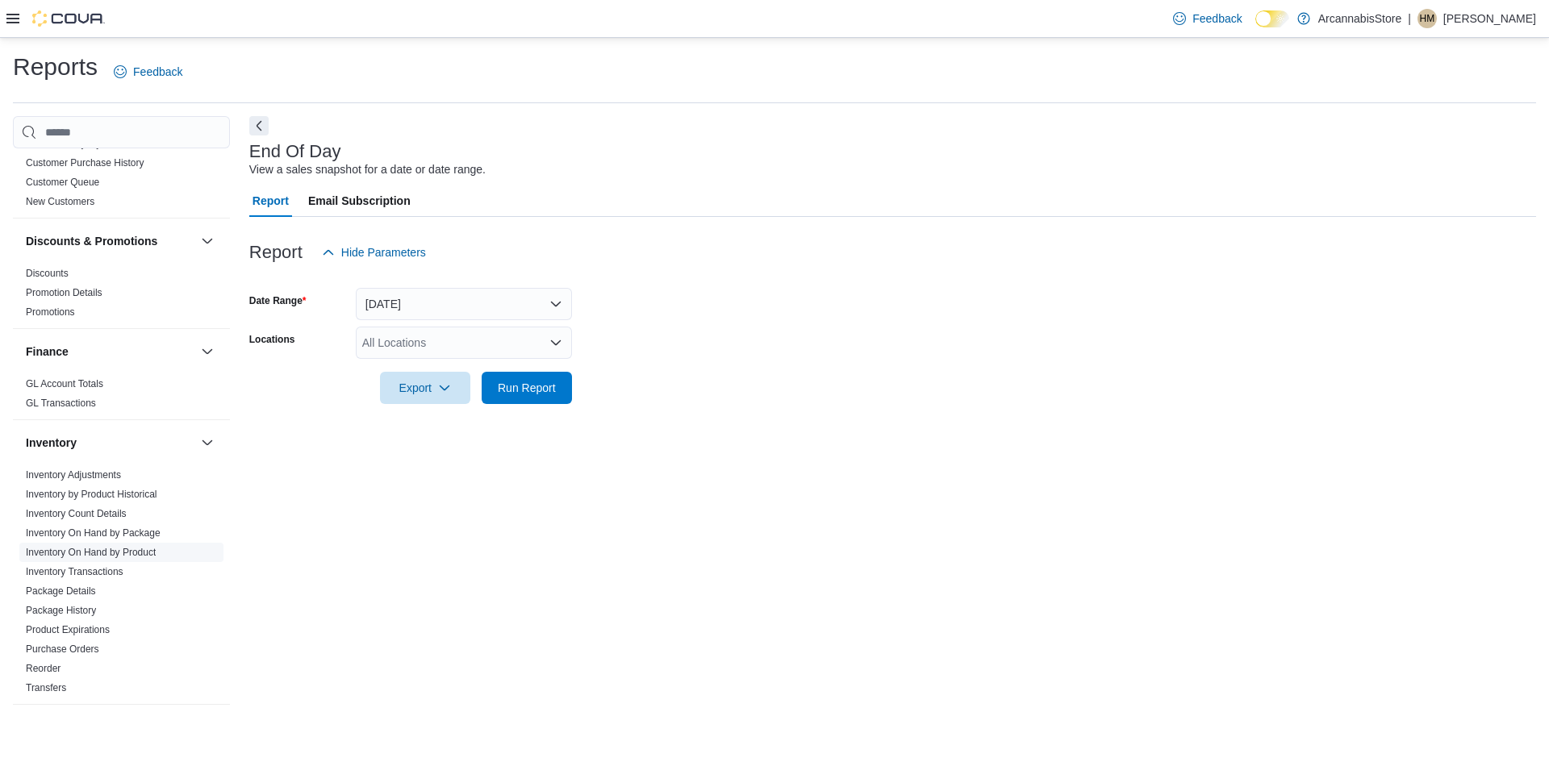
click at [86, 558] on link "Inventory On Hand by Product" at bounding box center [91, 552] width 130 height 11
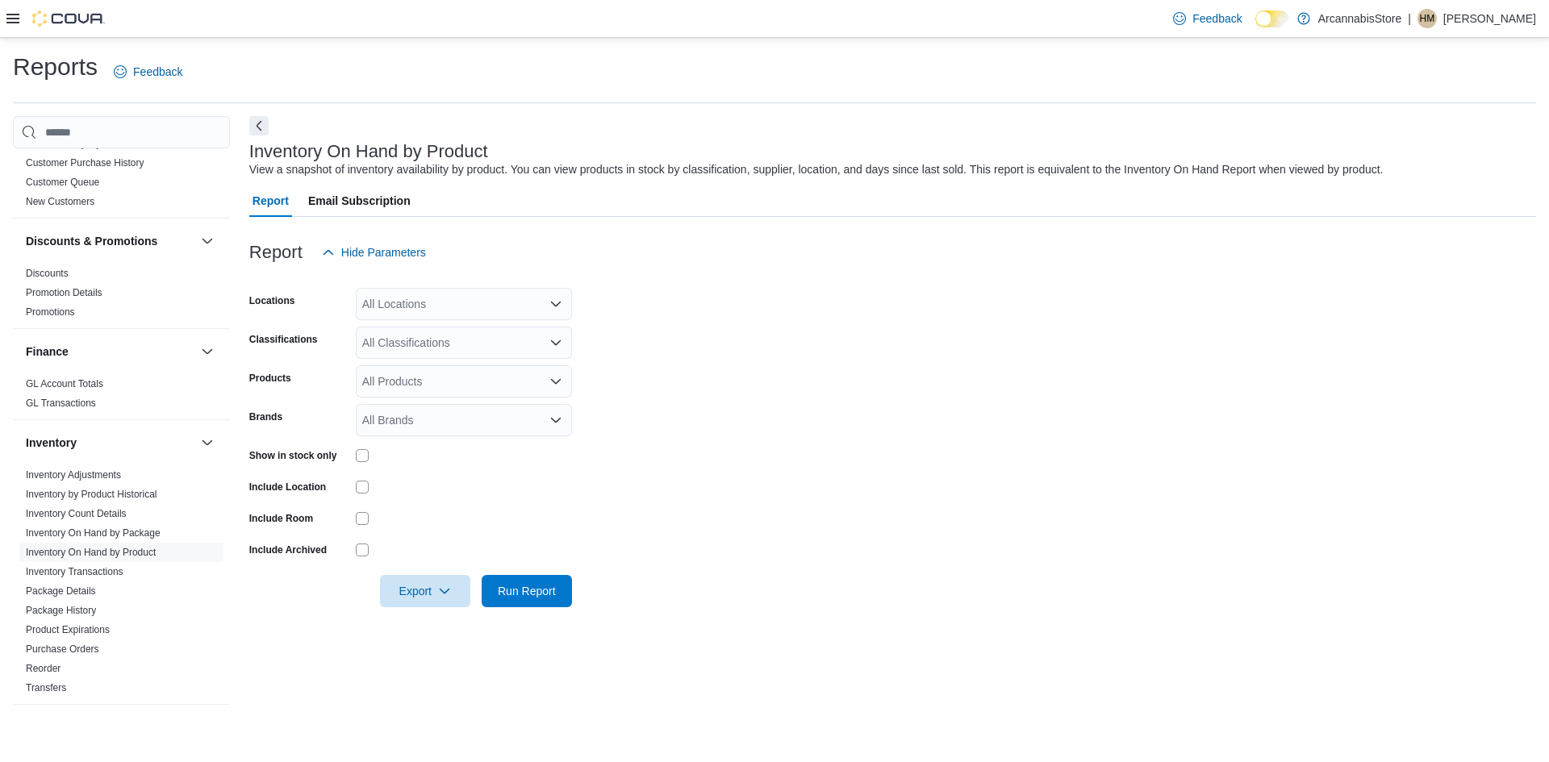
click at [462, 279] on div at bounding box center [892, 278] width 1287 height 19
click at [454, 298] on div "All Locations" at bounding box center [464, 304] width 216 height 32
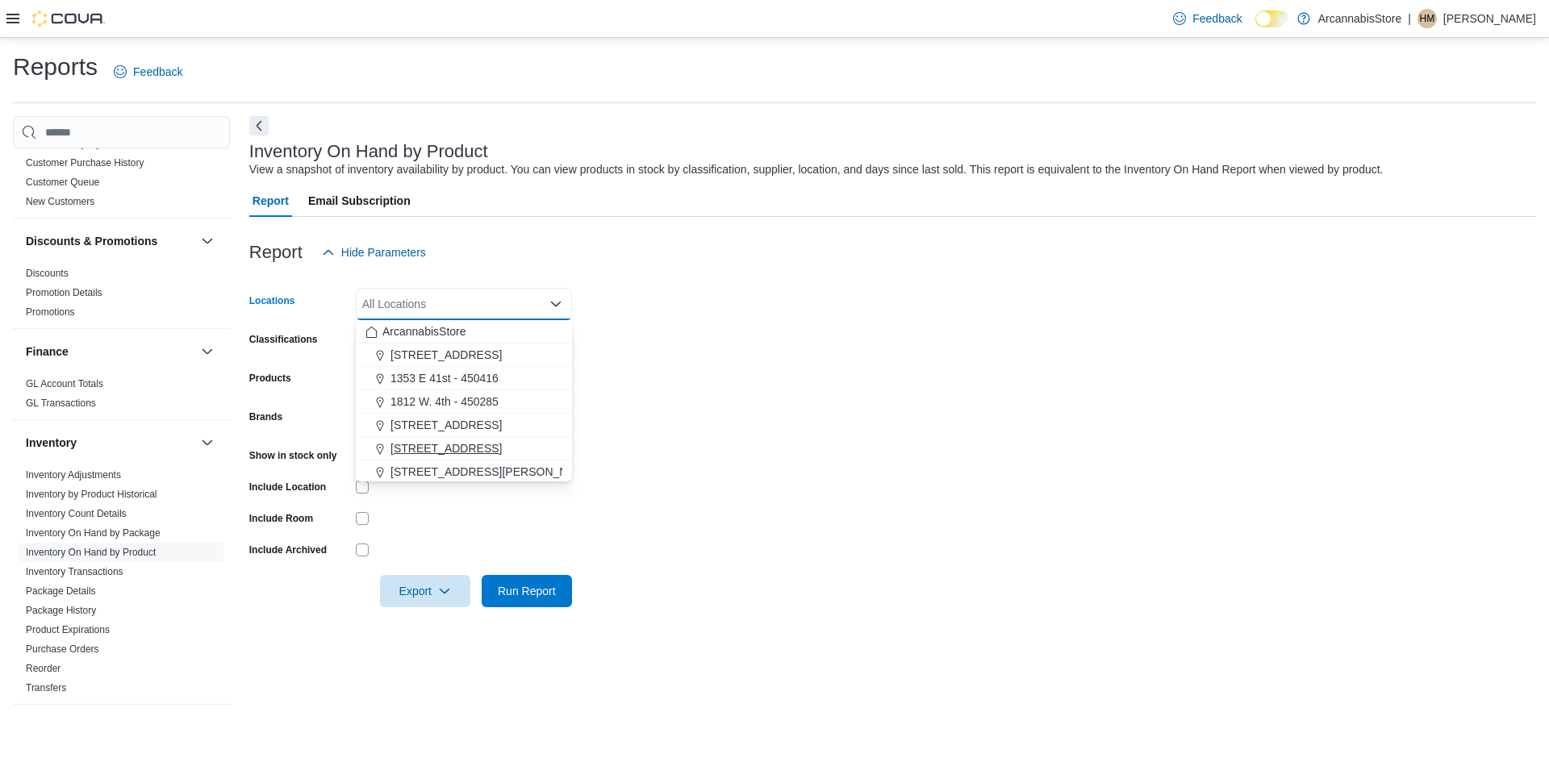
click at [456, 443] on span "[STREET_ADDRESS]" at bounding box center [446, 449] width 111 height 16
drag, startPoint x: 657, startPoint y: 354, endPoint x: 546, endPoint y: 362, distance: 110.8
click at [624, 357] on form "Locations 2267 Kingsway - 450548 Combo box. Selected. 2267 Kingsway - 450548. P…" at bounding box center [892, 438] width 1287 height 339
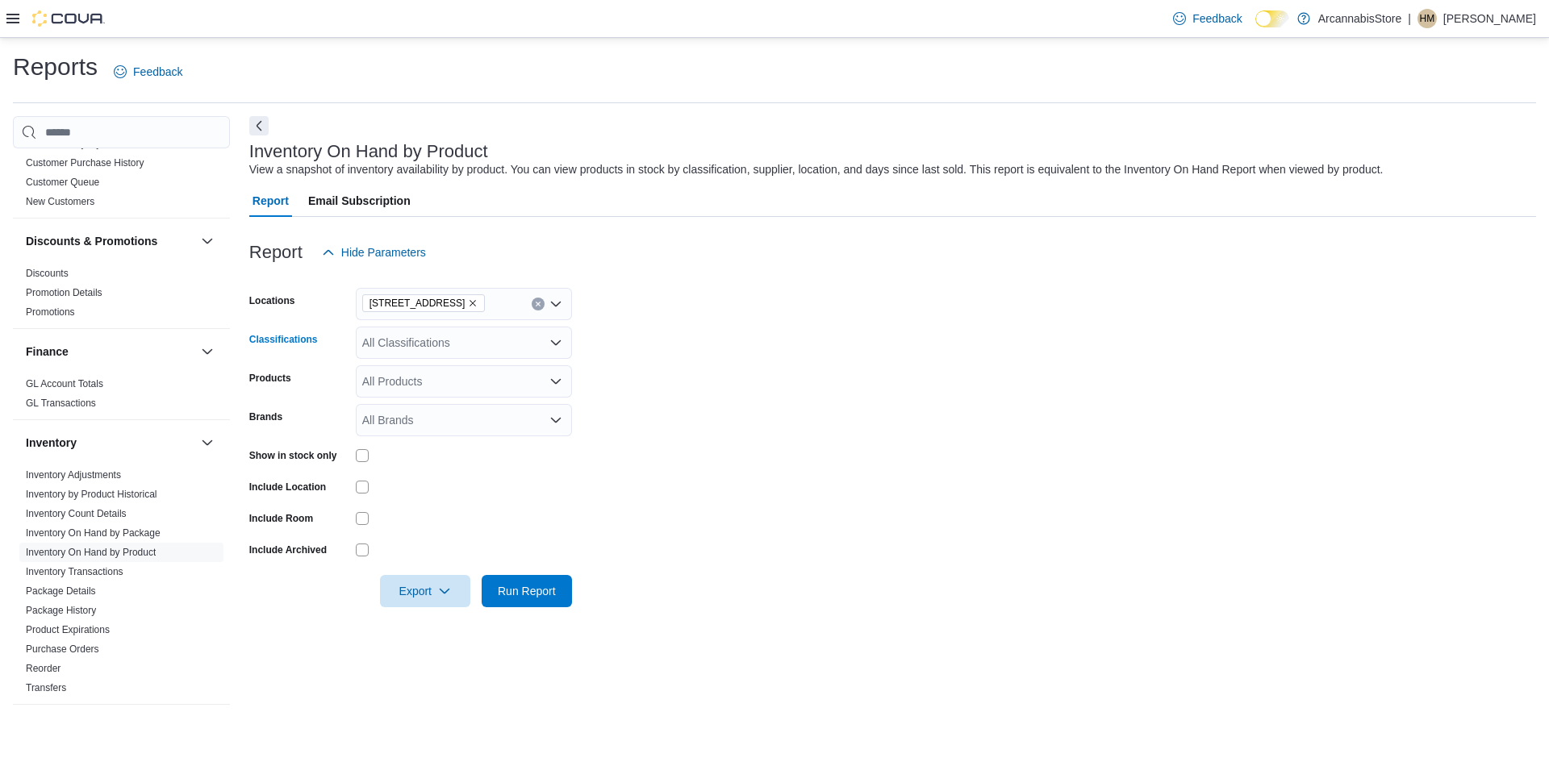
click at [420, 337] on div "All Classifications" at bounding box center [464, 343] width 216 height 32
click at [406, 363] on span "CONCENTRATES" at bounding box center [437, 365] width 93 height 16
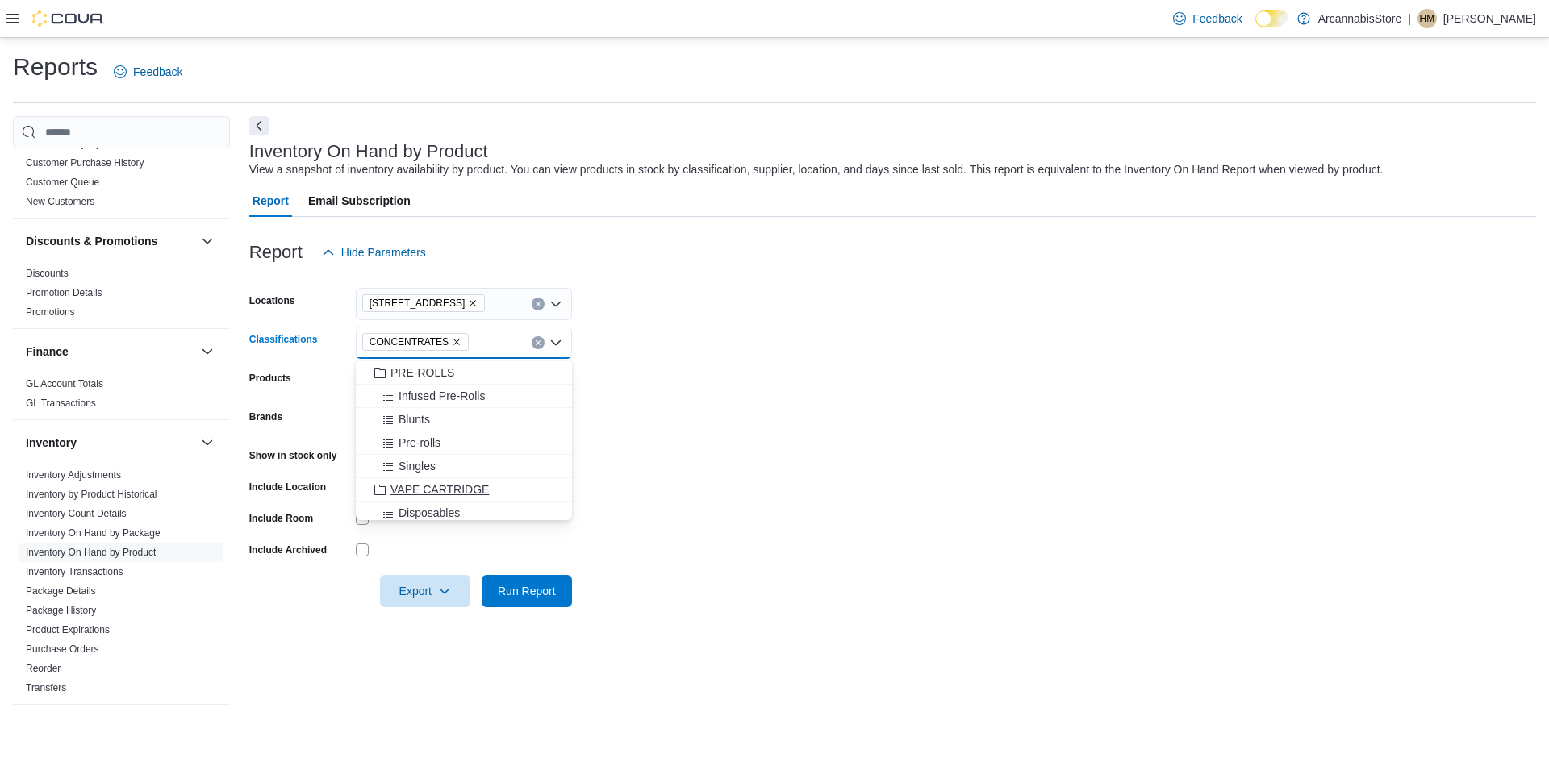
click at [429, 491] on span "VAPE CARTRIDGE" at bounding box center [440, 490] width 98 height 16
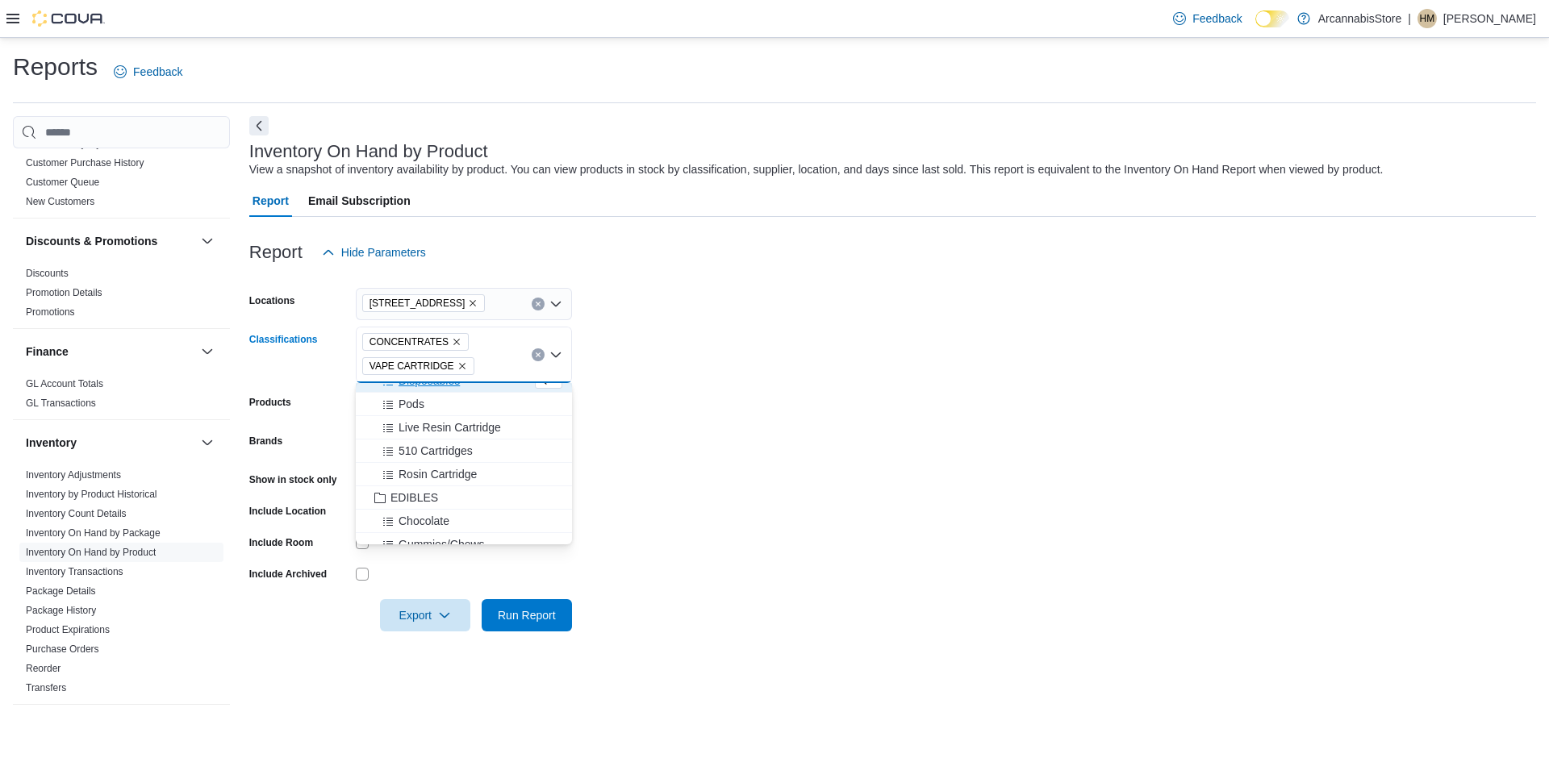
scroll to position [720, 0]
click at [420, 472] on span "EDIBLES" at bounding box center [415, 470] width 48 height 16
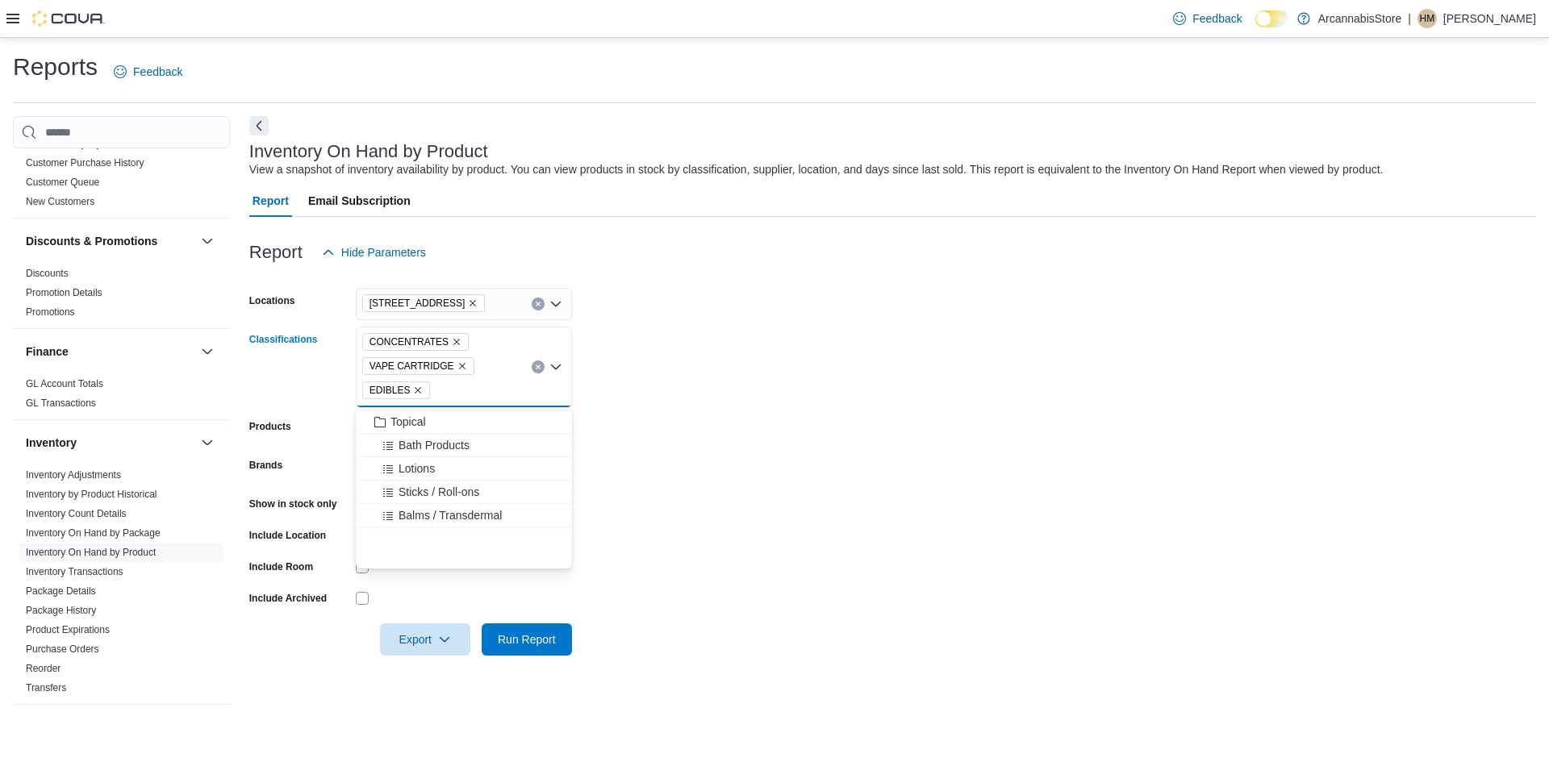
scroll to position [963, 0]
click at [408, 421] on span "Topical" at bounding box center [409, 415] width 36 height 16
click at [431, 445] on span "CBD PRODUCTS" at bounding box center [436, 444] width 90 height 16
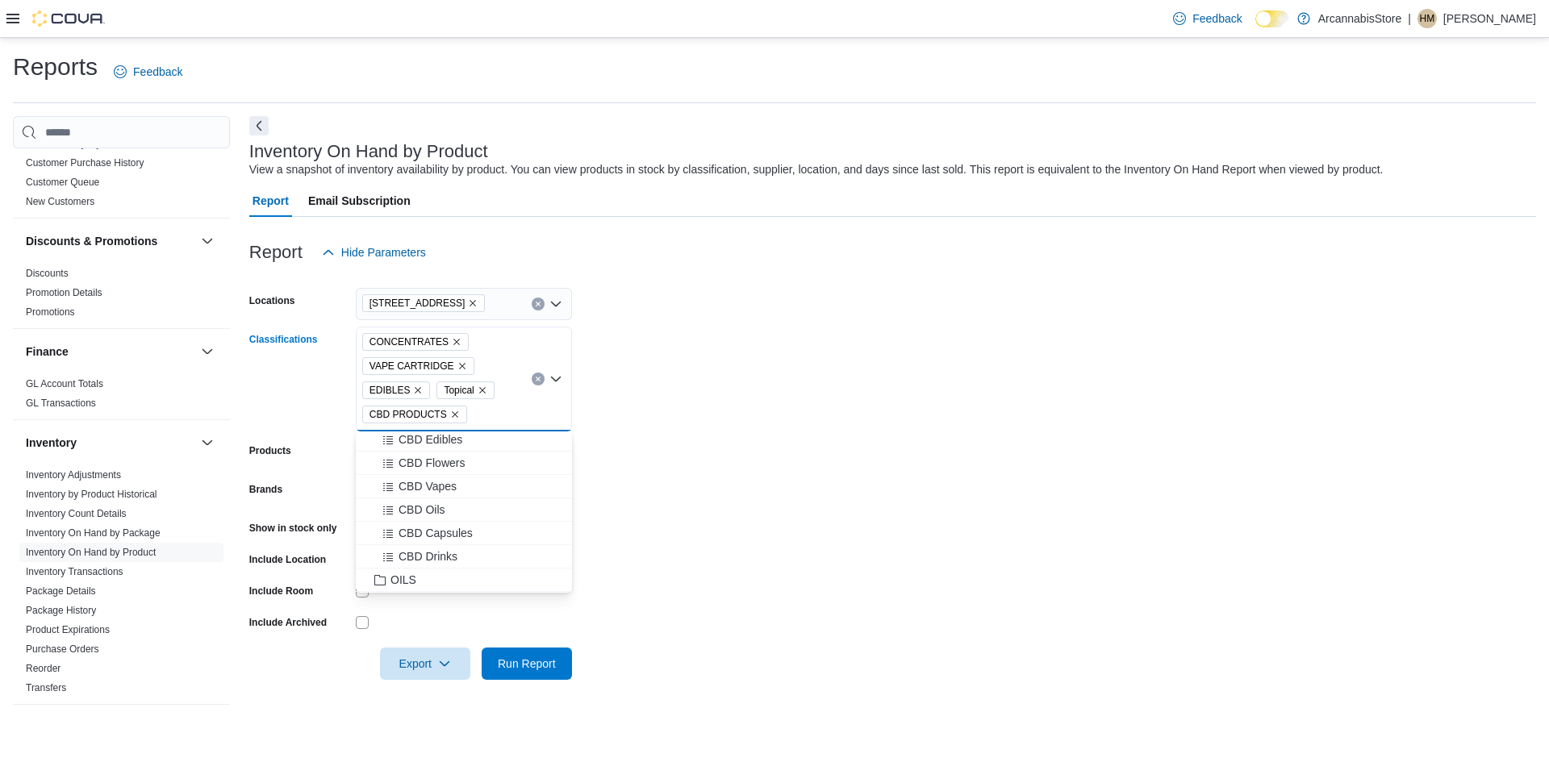
scroll to position [1201, 0]
click at [410, 544] on button "OILS" at bounding box center [464, 552] width 216 height 23
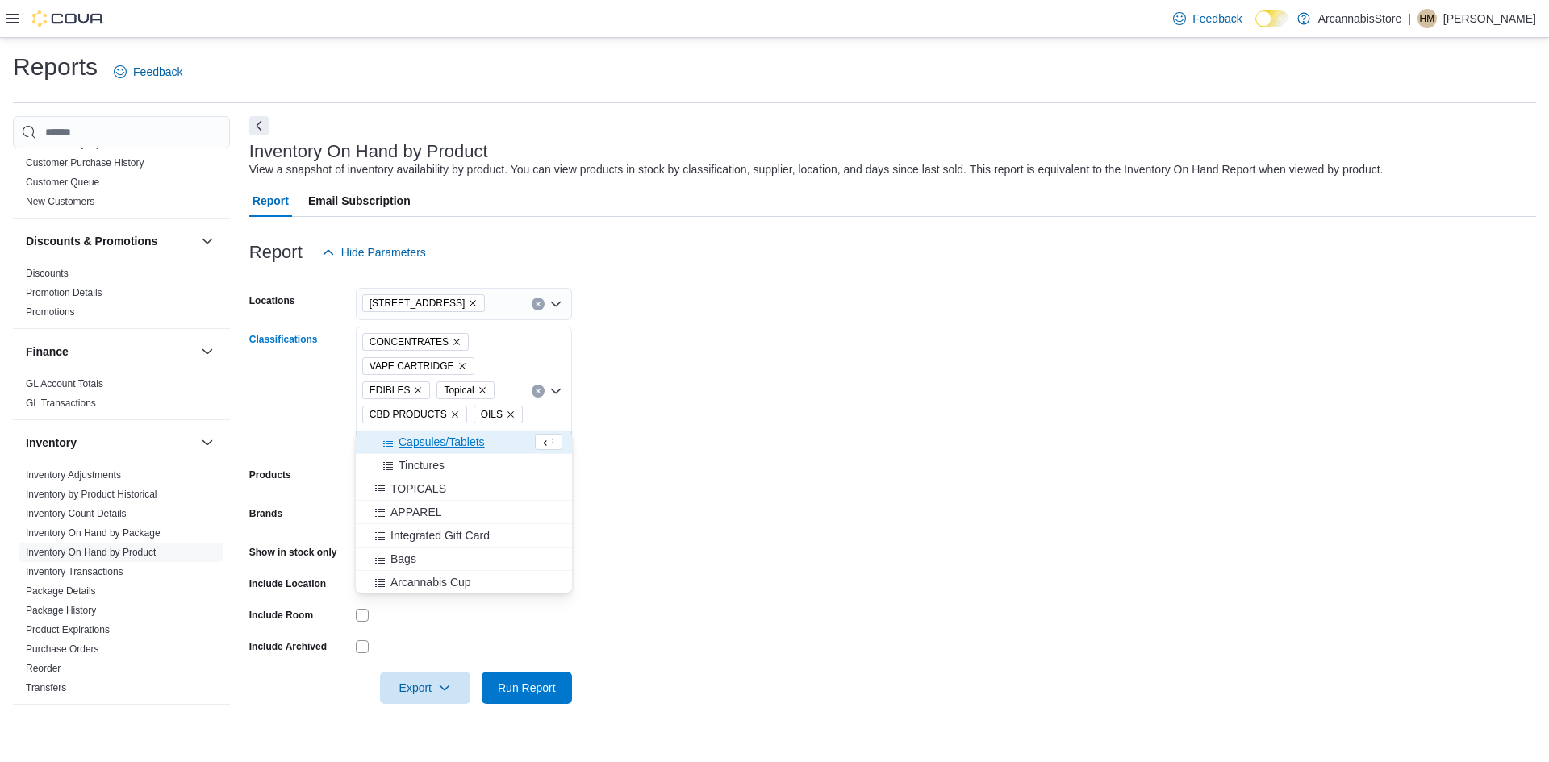
scroll to position [1313, 0]
click at [416, 672] on span "Export" at bounding box center [425, 687] width 71 height 32
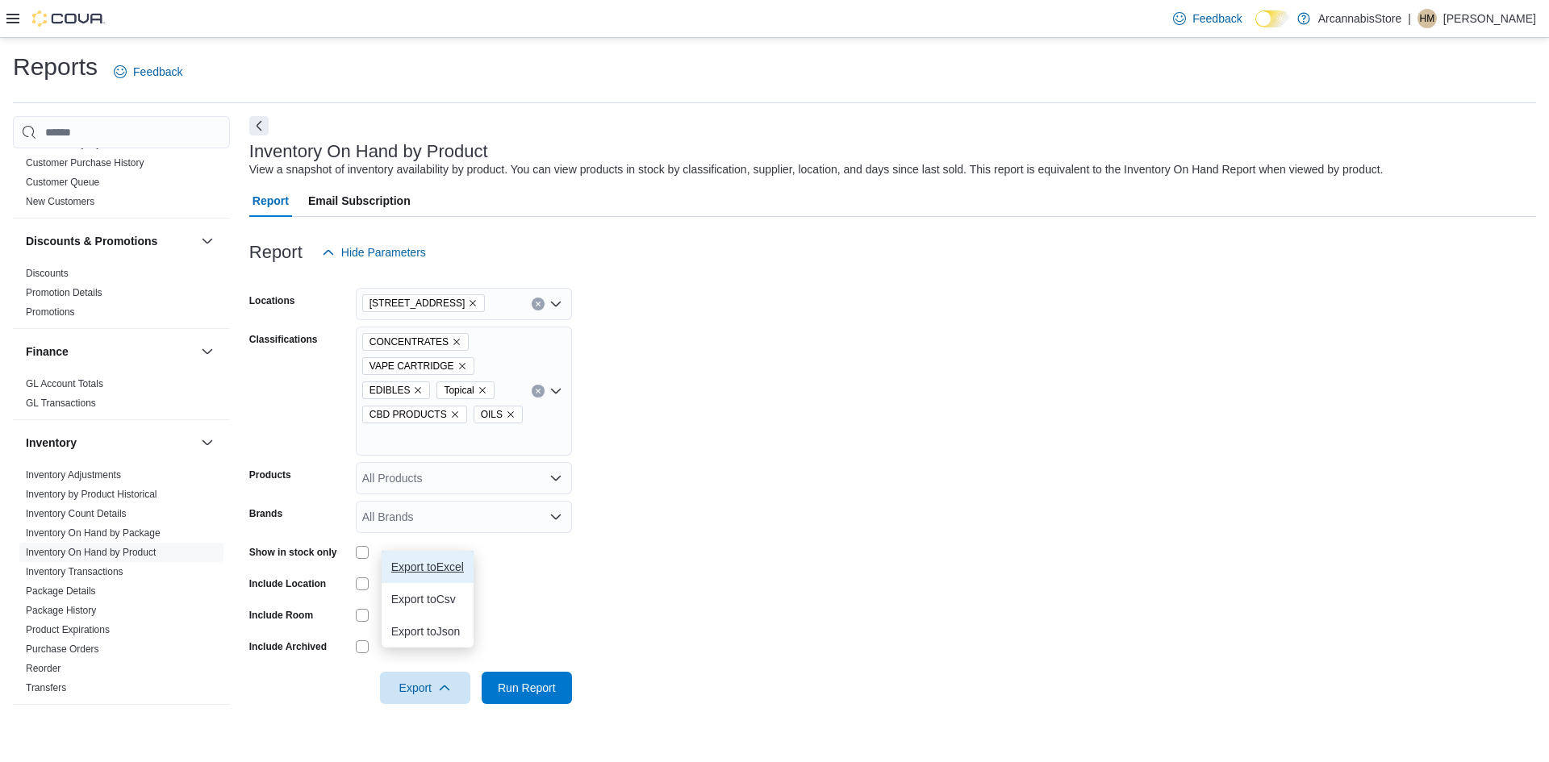
click at [430, 570] on span "Export to Excel" at bounding box center [427, 567] width 73 height 13
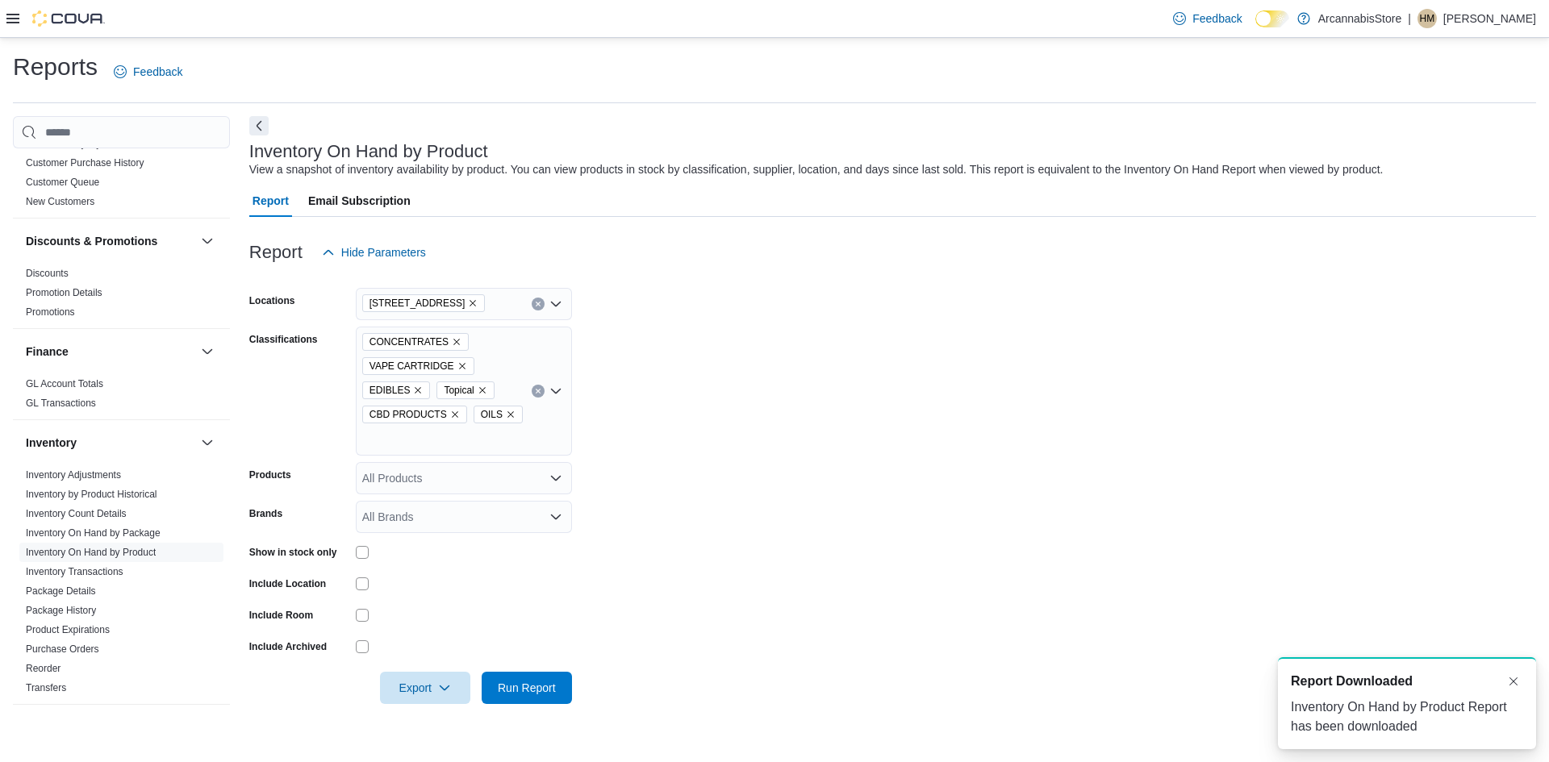
click at [1376, 699] on div "Inventory On Hand by Product Report has been downloaded" at bounding box center [1407, 717] width 232 height 39
click at [1376, 698] on div "Inventory On Hand by Product Report has been downloaded" at bounding box center [1407, 717] width 232 height 39
